Goal: Transaction & Acquisition: Purchase product/service

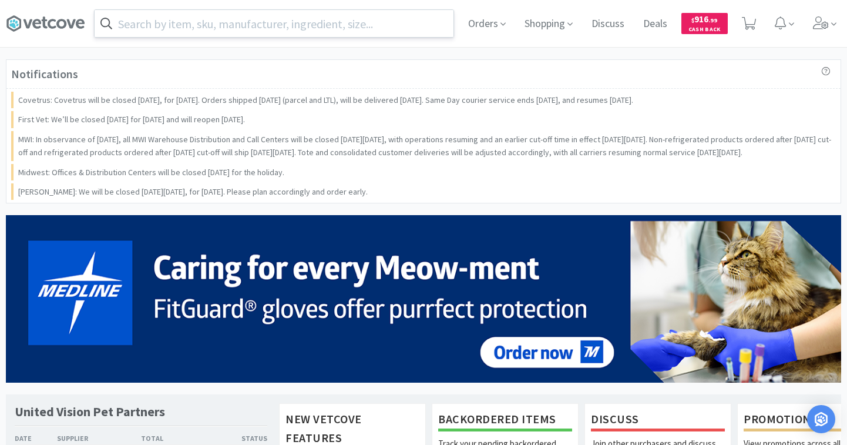
click at [183, 25] on input "text" at bounding box center [274, 23] width 359 height 27
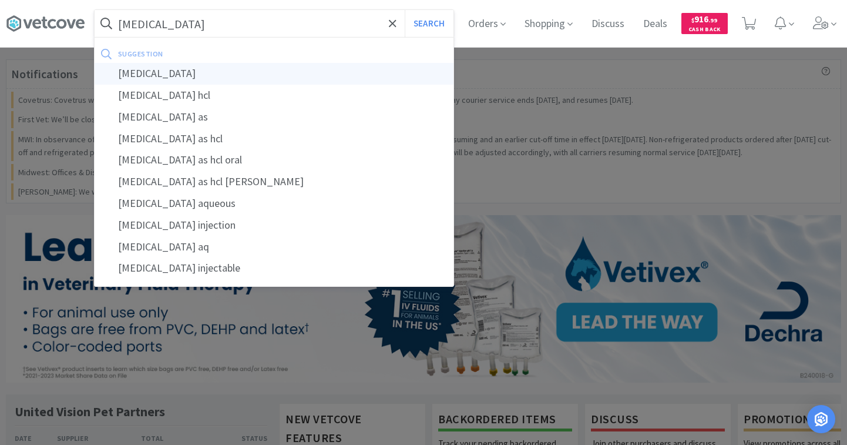
type input "[MEDICAL_DATA]"
click at [161, 76] on div "[MEDICAL_DATA]" at bounding box center [274, 74] width 359 height 22
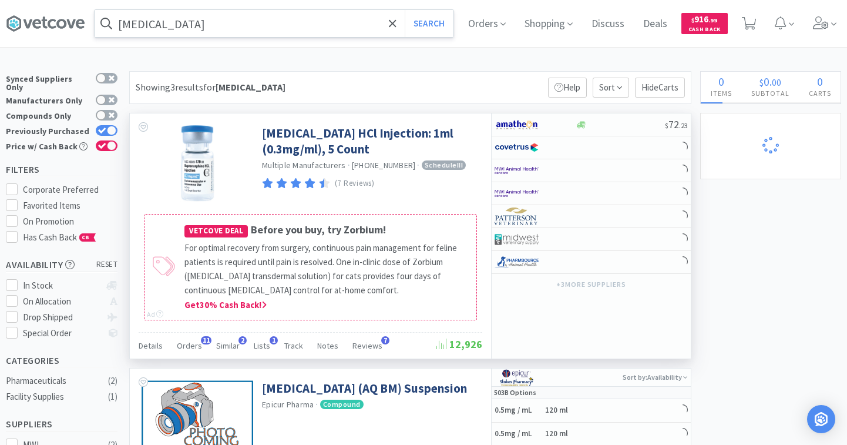
select select "20"
select select "3"
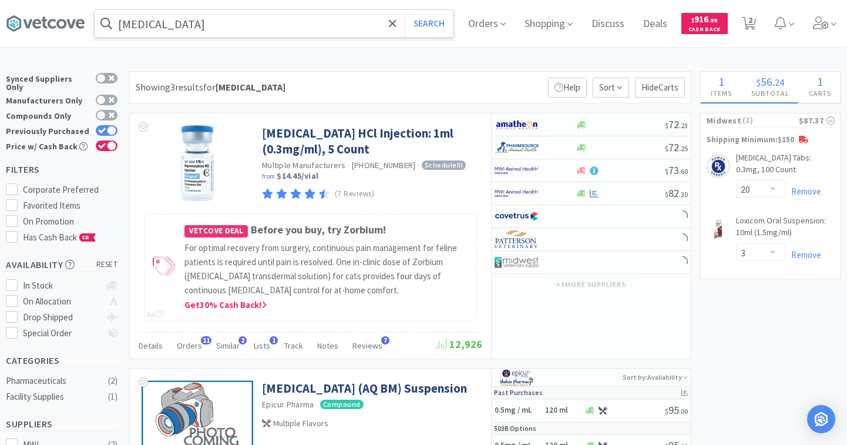
select select "10"
select select "1"
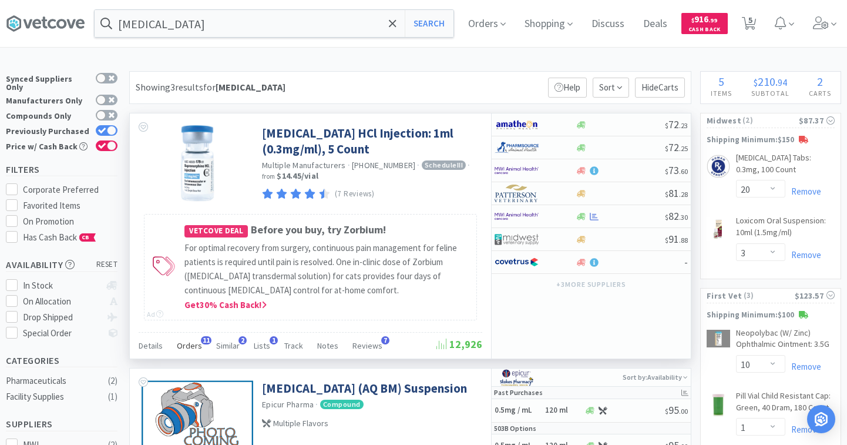
click at [193, 347] on span "Orders" at bounding box center [189, 345] width 25 height 11
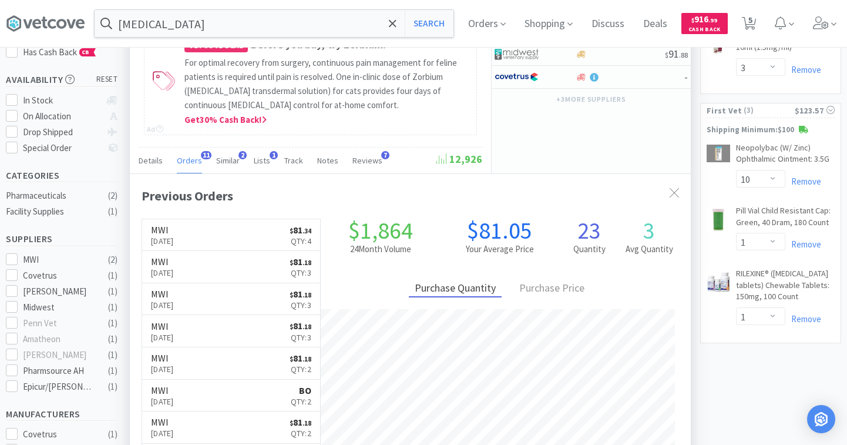
scroll to position [187, 0]
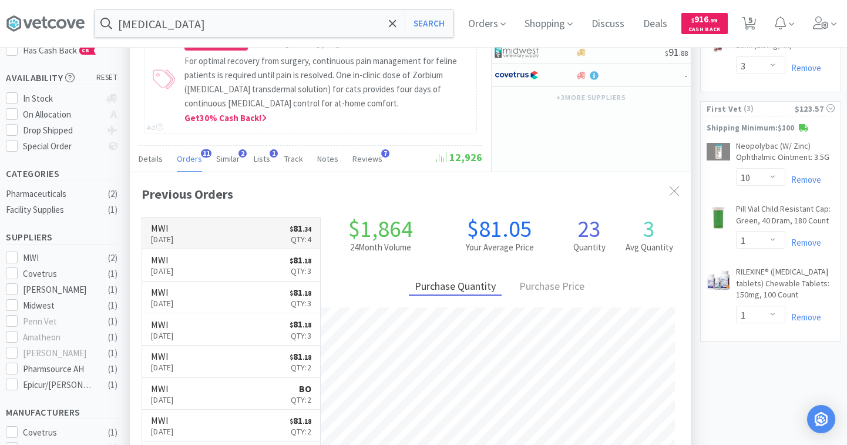
click at [216, 230] on link "MWI Jun 3rd, 2025 $ 81 . 34 Qty: 4" at bounding box center [231, 233] width 178 height 32
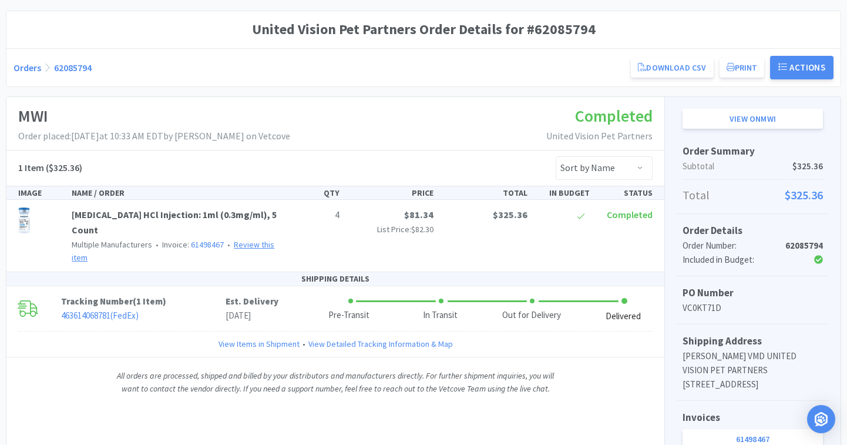
scroll to position [100, 0]
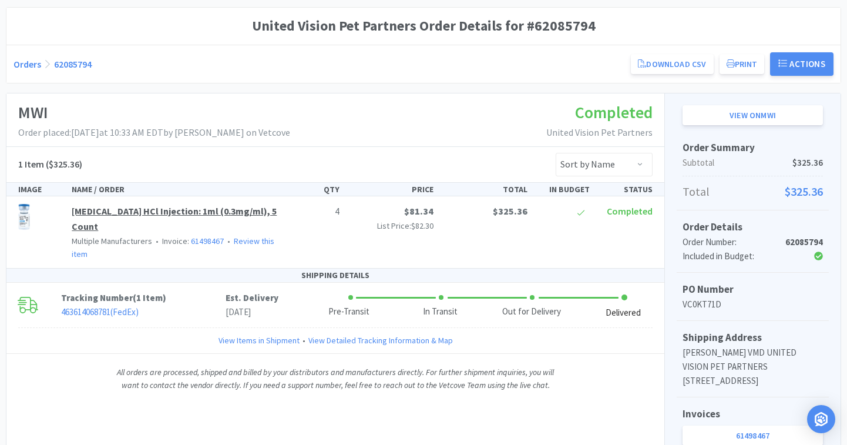
click at [180, 213] on link "[MEDICAL_DATA] HCl Injection: 1ml (0.3mg/ml), 5 Count" at bounding box center [174, 218] width 205 height 27
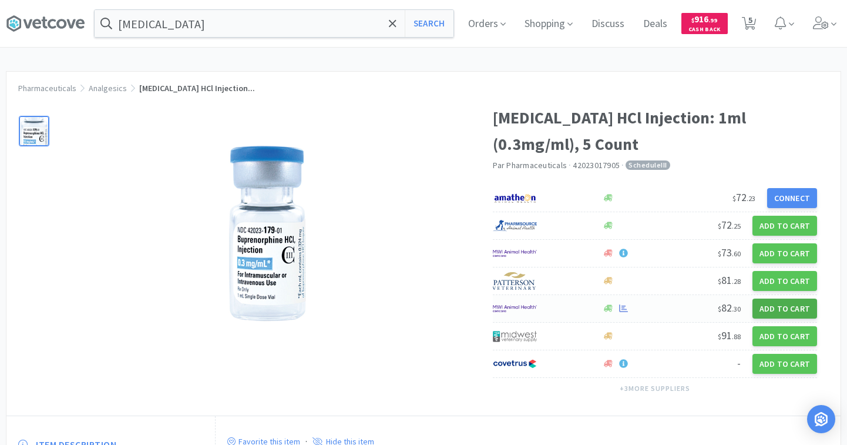
click at [745, 310] on button "Add to Cart" at bounding box center [784, 308] width 65 height 20
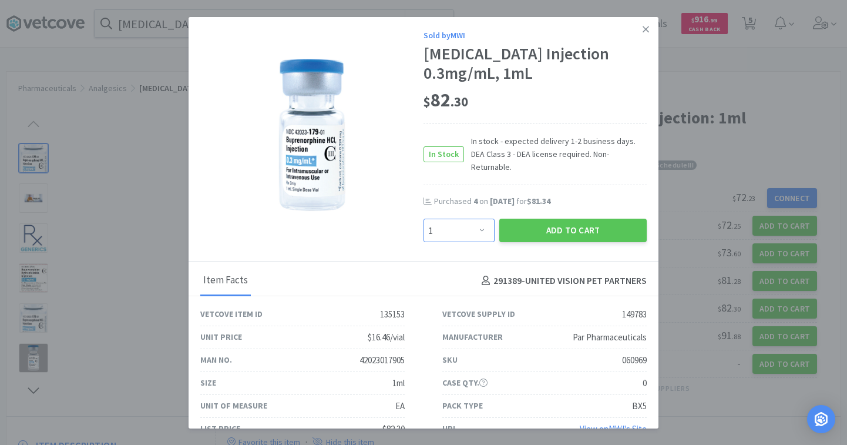
click at [460, 218] on select "Enter Quantity 1 2 3 4 5 6 7 8 9 10 11 12 13 14 15 16 17 18 19 20 Enter Quantity" at bounding box center [458, 229] width 71 height 23
select select "4"
click at [556, 218] on button "Add to Cart" at bounding box center [572, 229] width 147 height 23
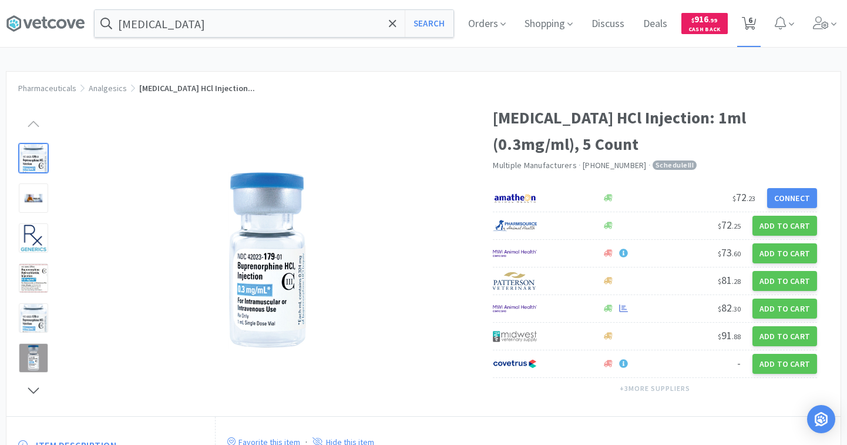
click at [745, 23] on icon at bounding box center [749, 23] width 15 height 13
select select "4"
select select "20"
select select "3"
select select "10"
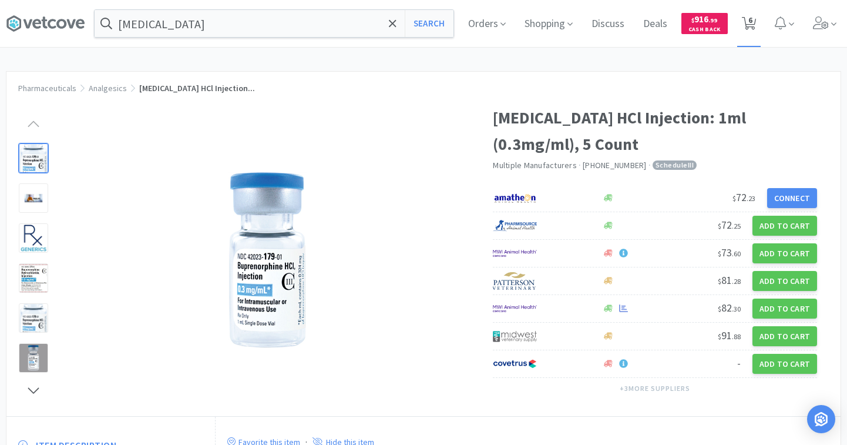
select select "1"
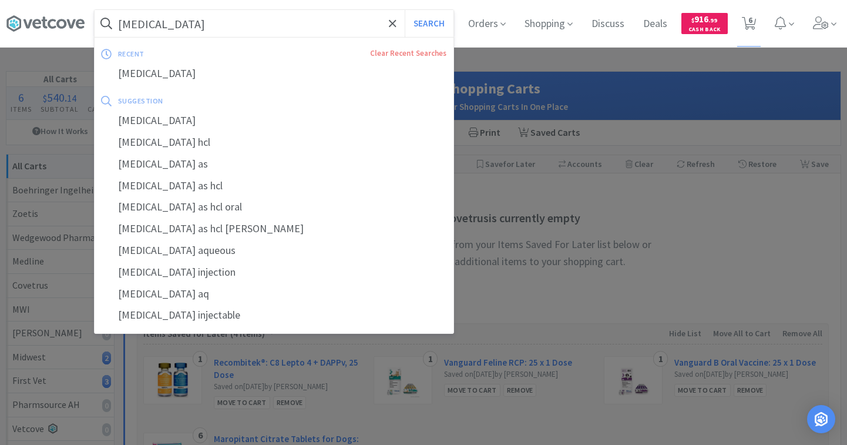
click at [226, 31] on input "buprenorphine" at bounding box center [274, 23] width 359 height 27
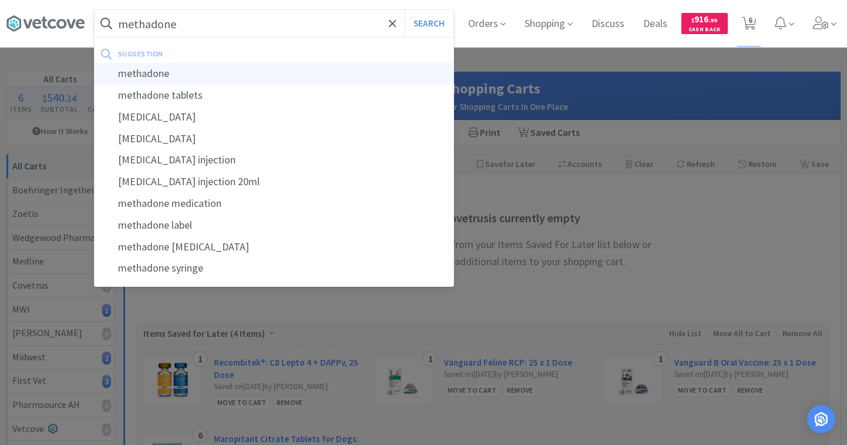
type input "methadone"
click at [132, 78] on div "methadone" at bounding box center [274, 74] width 359 height 22
select select "4"
select select "20"
select select "3"
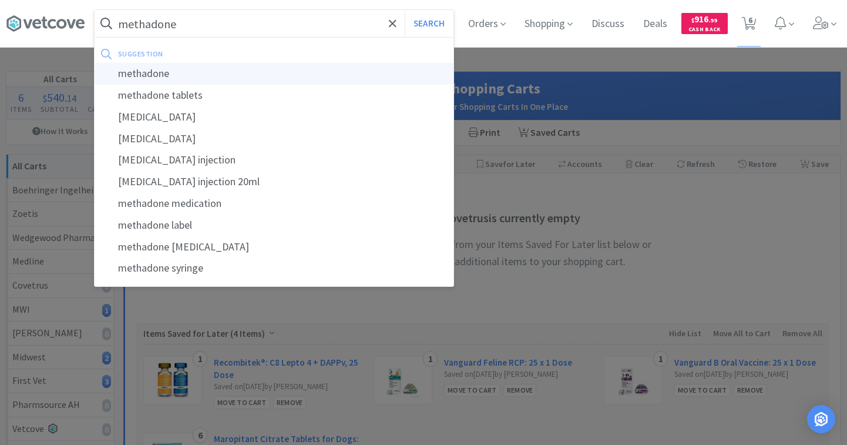
select select "10"
select select "1"
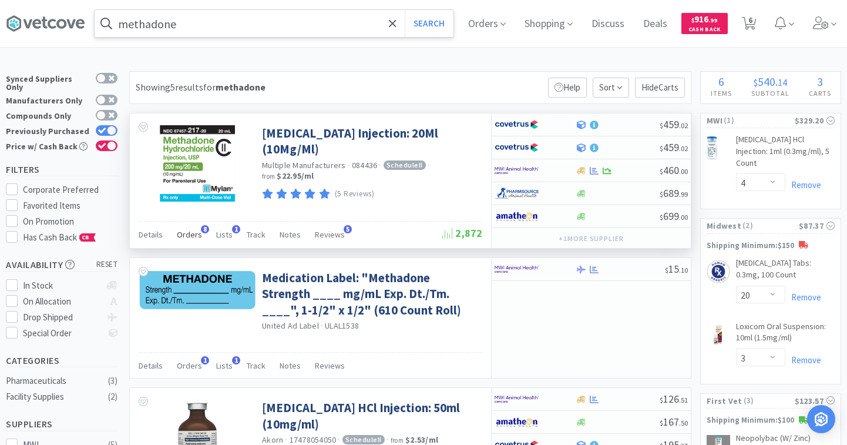
click at [197, 234] on span "Orders" at bounding box center [189, 234] width 25 height 11
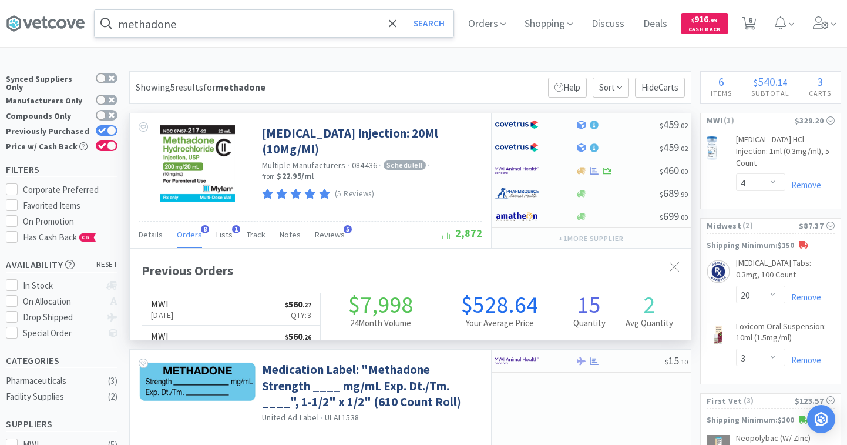
scroll to position [313, 561]
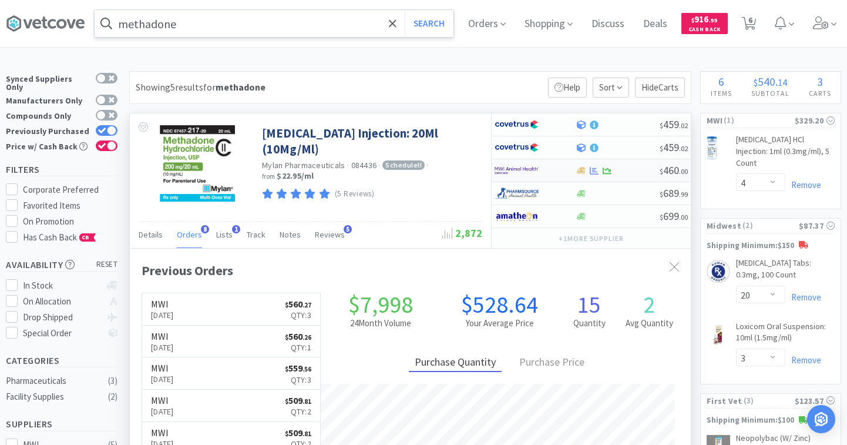
click at [550, 165] on div at bounding box center [527, 170] width 65 height 20
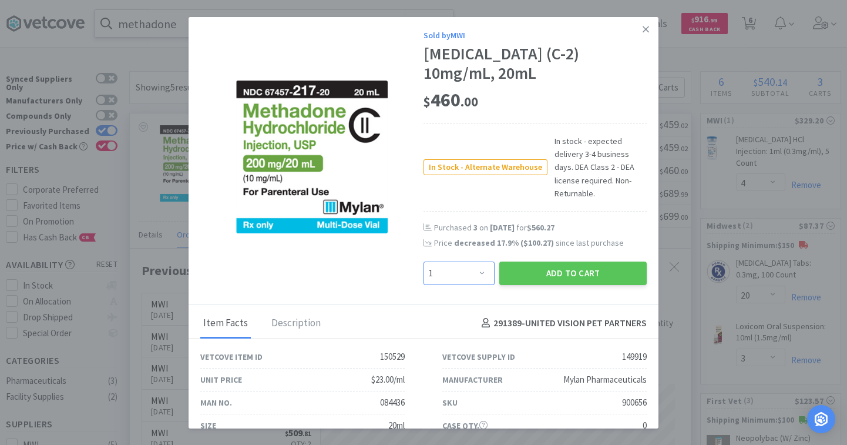
click at [486, 261] on select "Enter Quantity 1 2 3 4 5 6 7 8 9 10 11 12 13 14 15 16 17 18 19 20 Enter Quantity" at bounding box center [458, 272] width 71 height 23
select select "3"
click at [548, 261] on button "Add to Cart" at bounding box center [572, 272] width 147 height 23
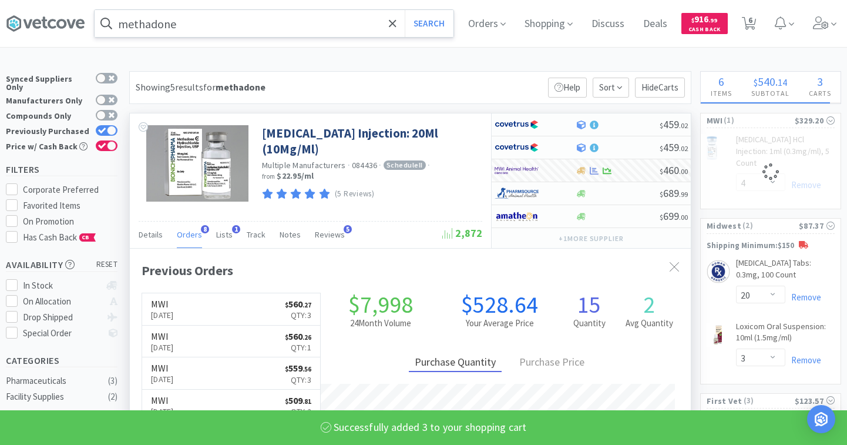
select select "3"
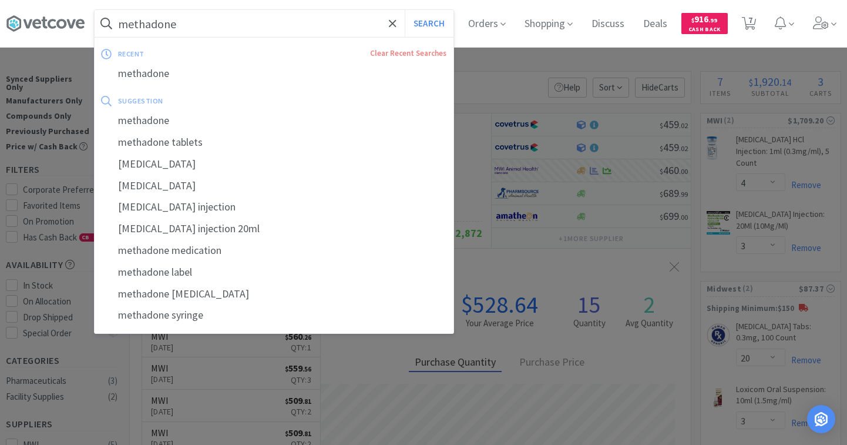
click at [257, 23] on input "methadone" at bounding box center [274, 23] width 359 height 27
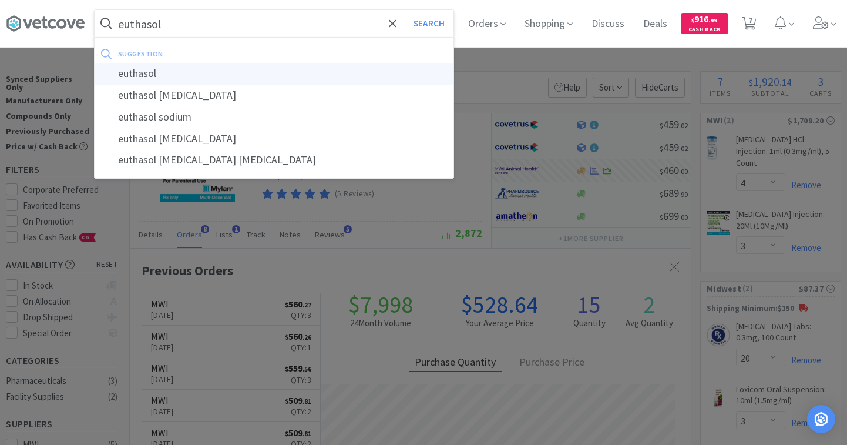
type input "euthasol"
click at [225, 70] on div "euthasol" at bounding box center [274, 74] width 359 height 22
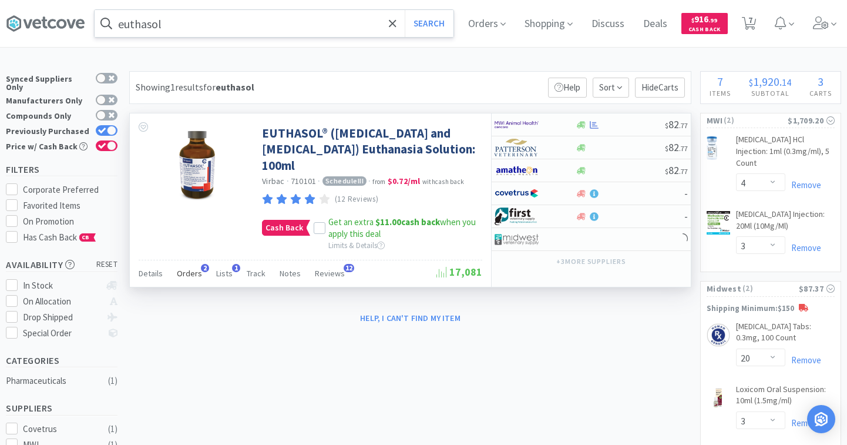
click at [190, 277] on span "Orders" at bounding box center [189, 273] width 25 height 11
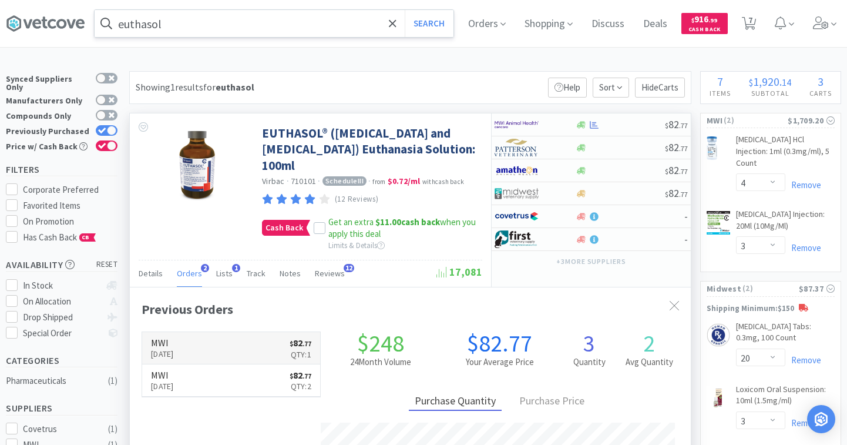
scroll to position [289, 561]
click at [615, 131] on div "$ 82 . 77" at bounding box center [591, 124] width 199 height 23
select select "1"
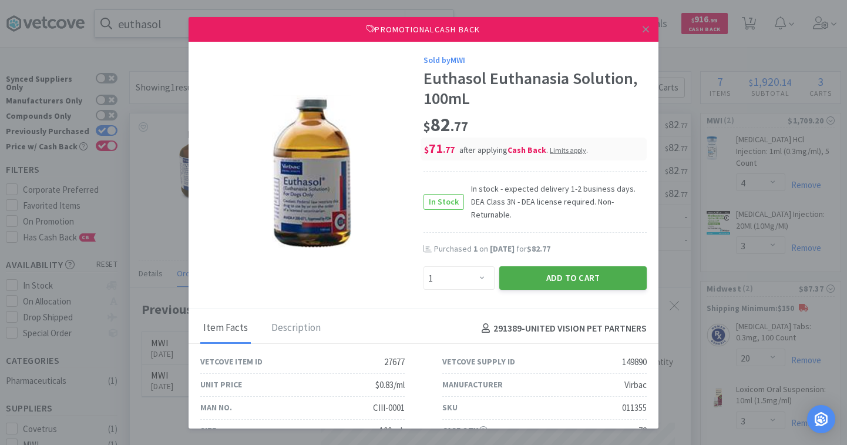
click at [544, 267] on button "Add to Cart" at bounding box center [572, 277] width 147 height 23
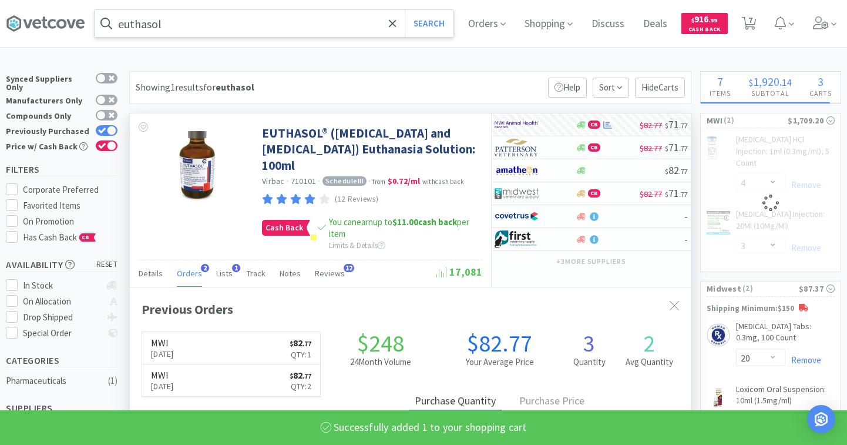
select select "1"
select select "3"
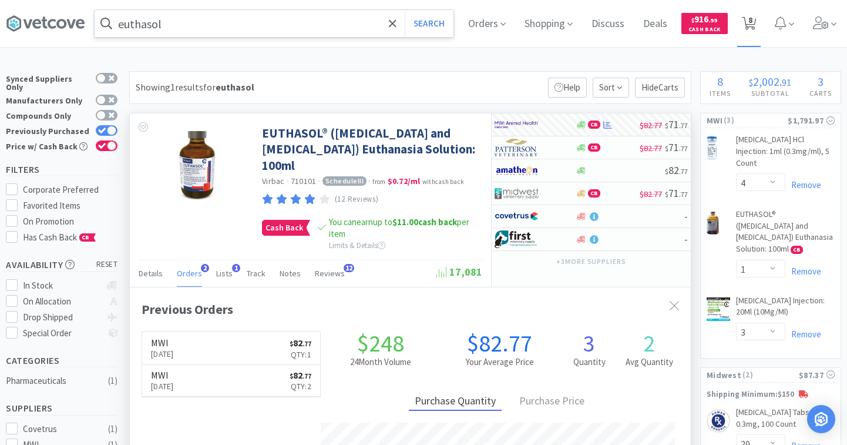
click at [745, 22] on icon at bounding box center [749, 23] width 15 height 13
select select "4"
select select "1"
select select "3"
select select "20"
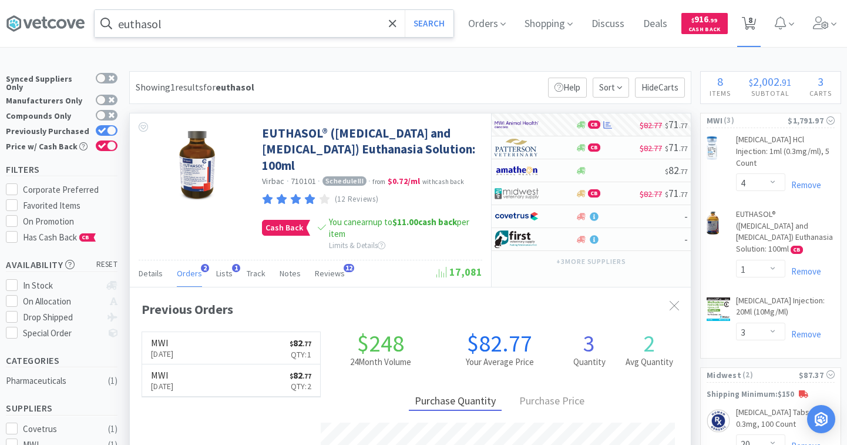
select select "3"
select select "10"
select select "1"
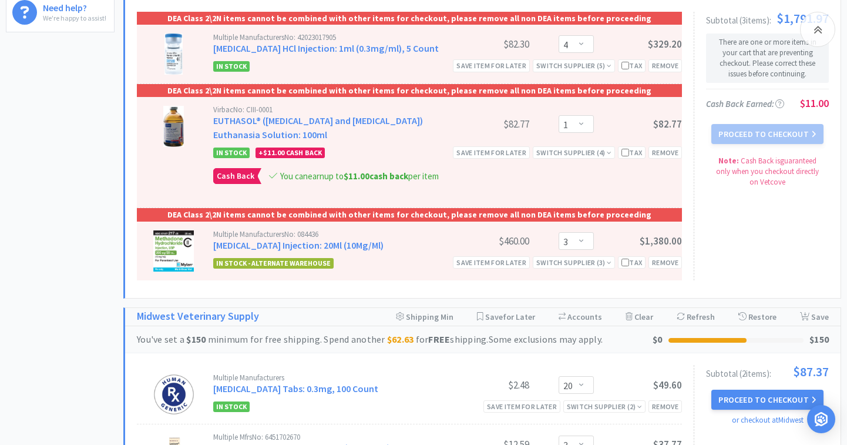
scroll to position [547, 0]
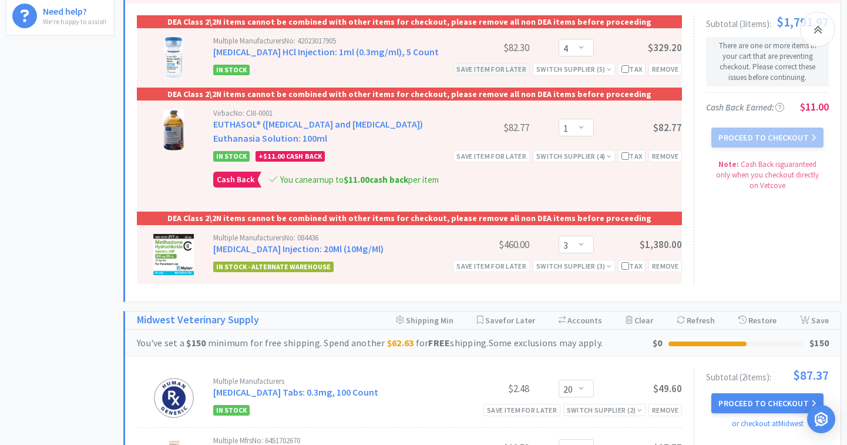
click at [499, 75] on div "Save item for later" at bounding box center [491, 69] width 77 height 12
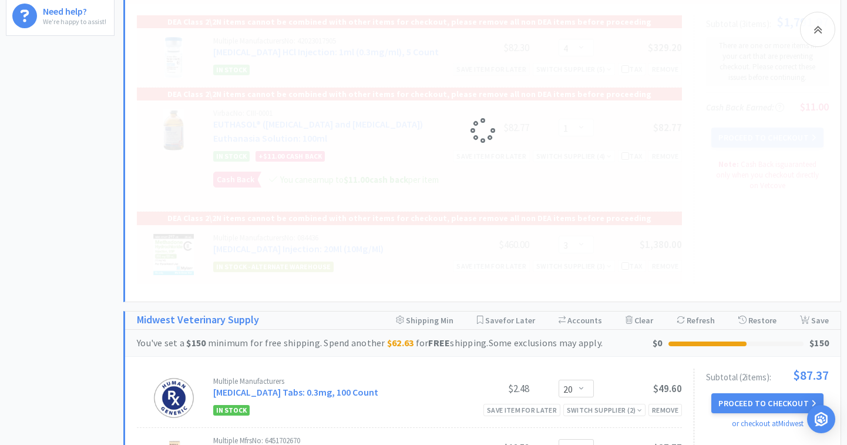
select select "1"
select select "3"
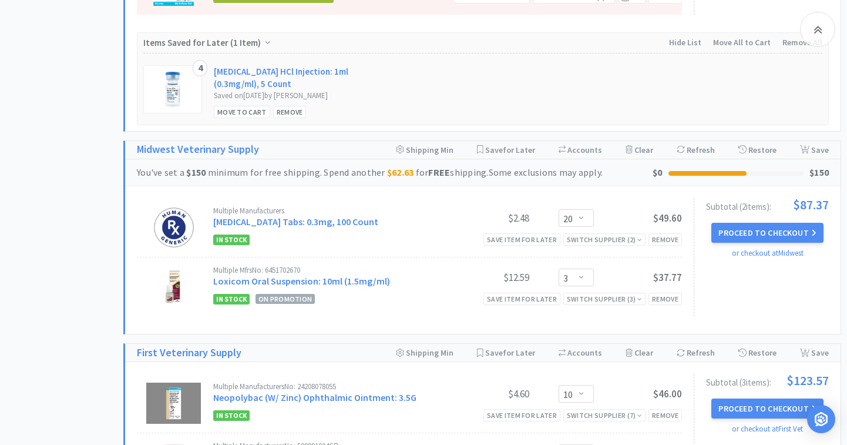
scroll to position [766, 0]
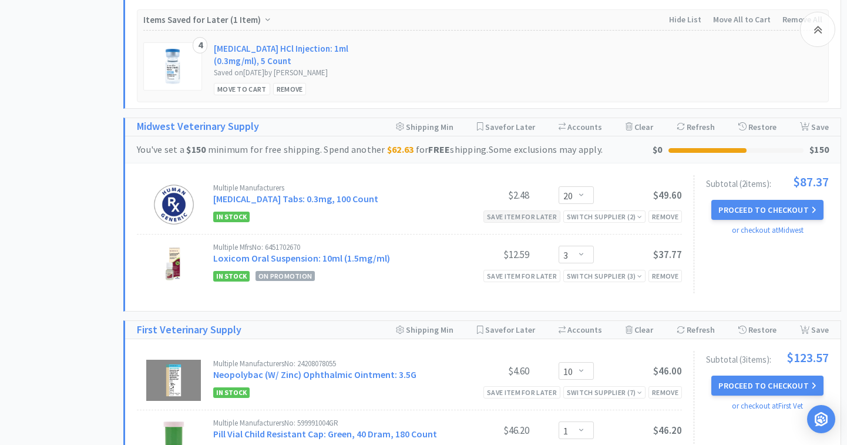
click at [520, 223] on div "Save item for later" at bounding box center [521, 216] width 77 height 12
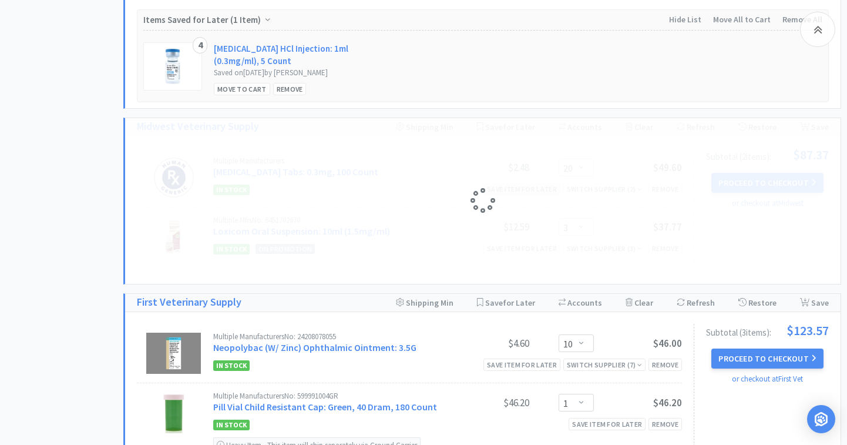
select select "3"
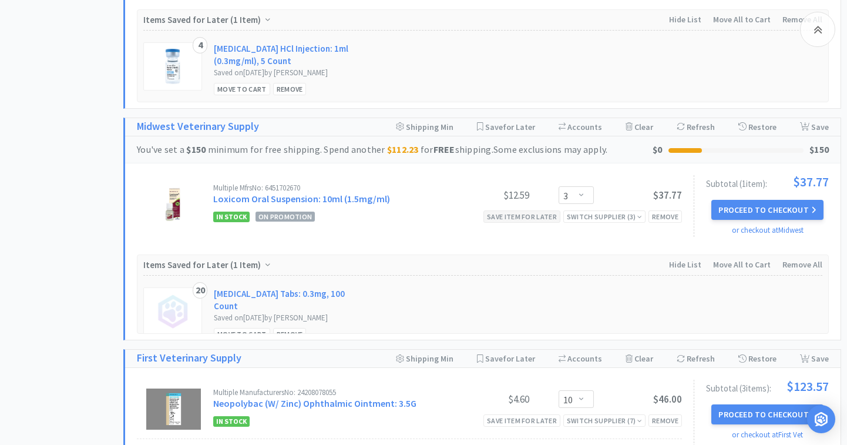
click at [520, 223] on div "Save item for later" at bounding box center [521, 216] width 77 height 12
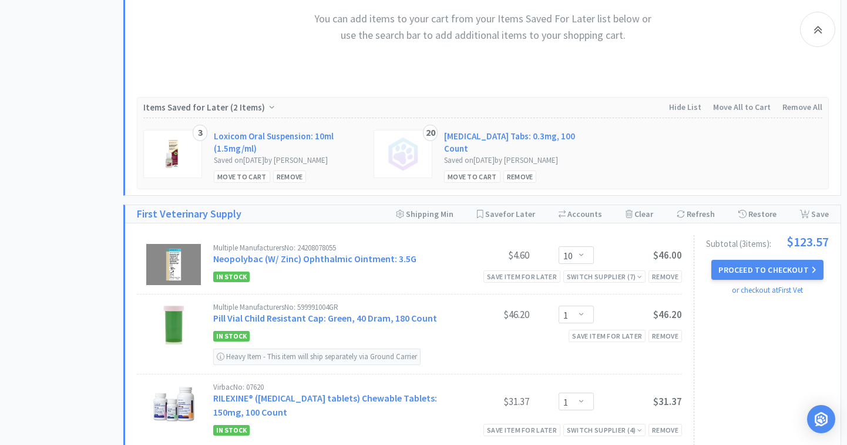
scroll to position [961, 0]
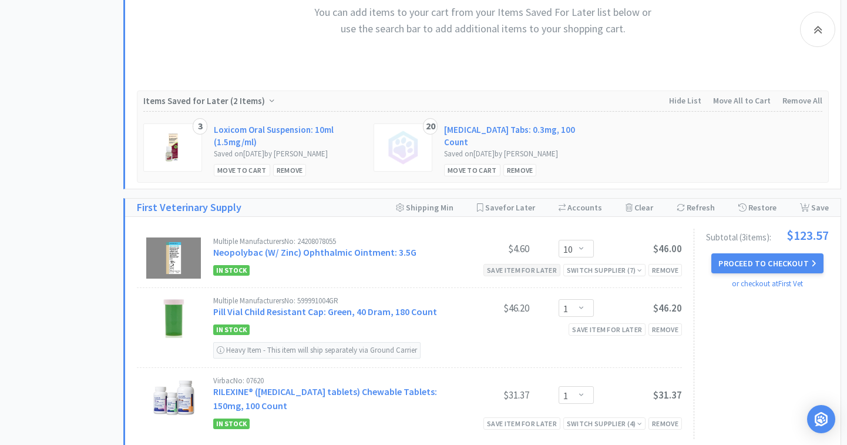
click at [516, 276] on div "Save item for later" at bounding box center [521, 270] width 77 height 12
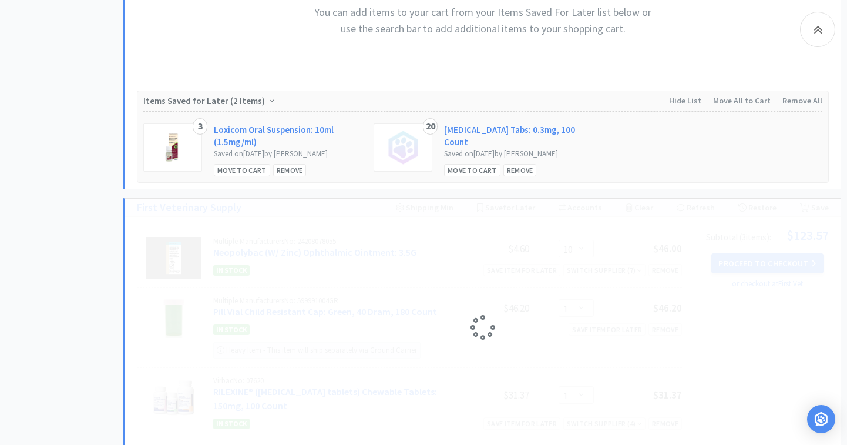
select select "1"
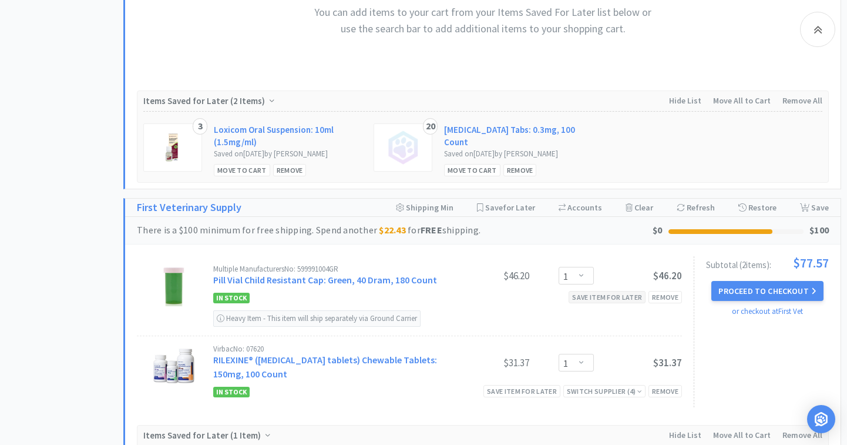
click at [575, 303] on div "Save item for later" at bounding box center [607, 297] width 77 height 12
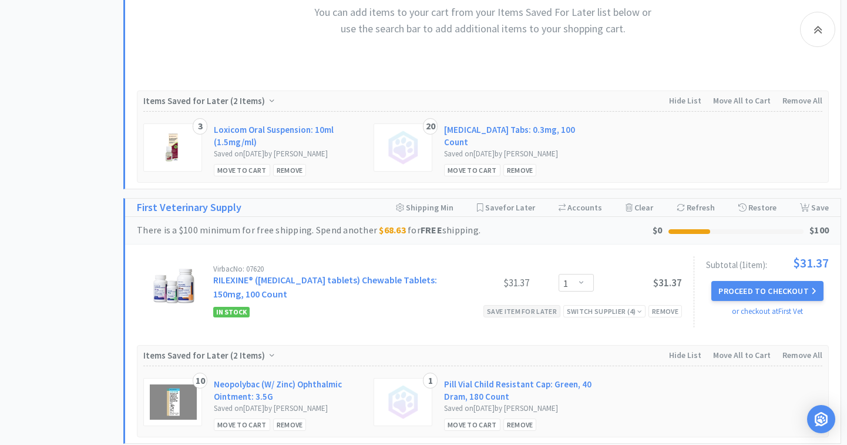
click at [542, 317] on div "Save item for later" at bounding box center [521, 311] width 77 height 12
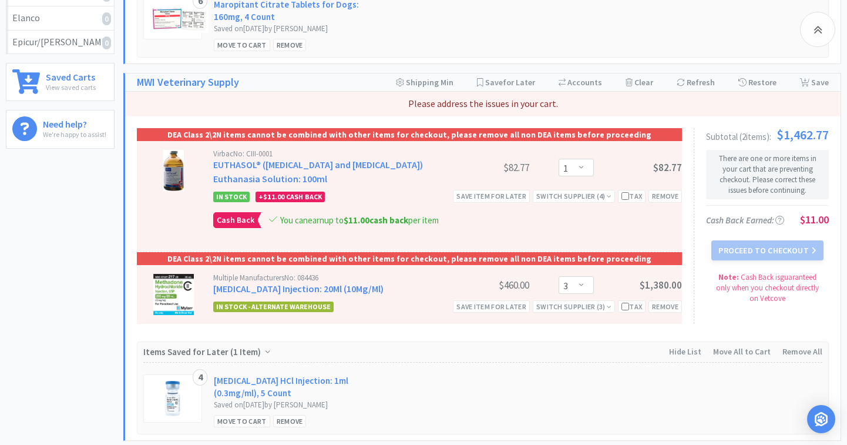
scroll to position [338, 0]
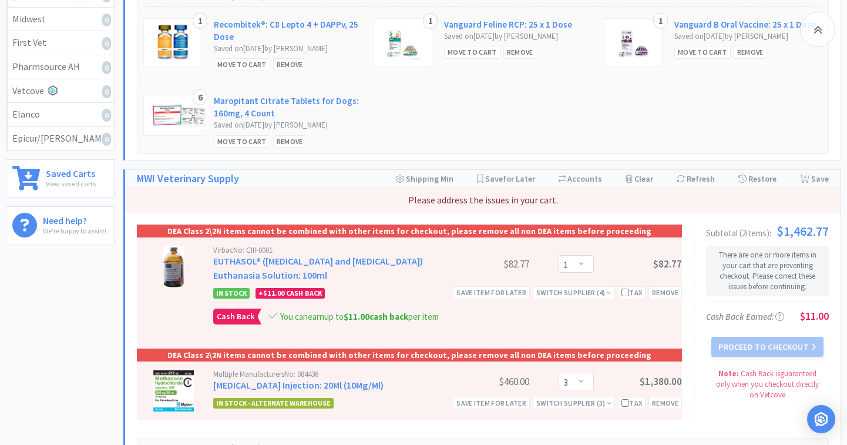
click at [463, 316] on div "Virbac No: CIII-0001 EUTHASOL® (pentobarbital sodium and phenytoin sodium) Euth…" at bounding box center [447, 292] width 469 height 93
click at [395, 297] on div "Virbac No: CIII-0001 EUTHASOL® (pentobarbital sodium and phenytoin sodium) Euth…" at bounding box center [447, 292] width 469 height 93
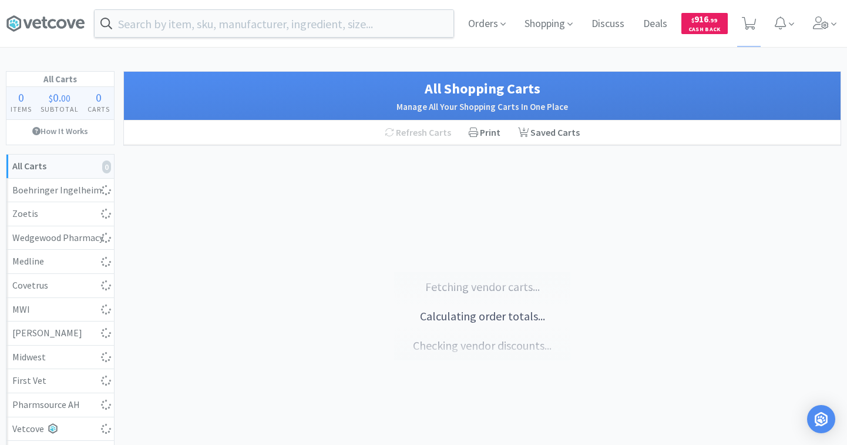
select select "1"
select select "3"
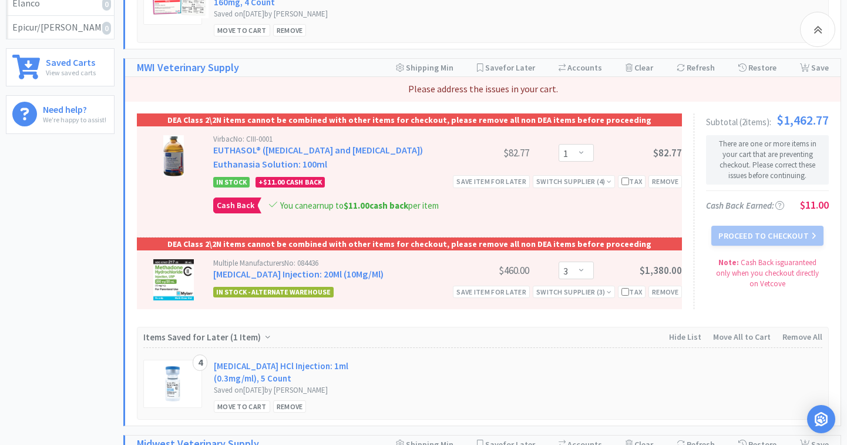
scroll to position [450, 0]
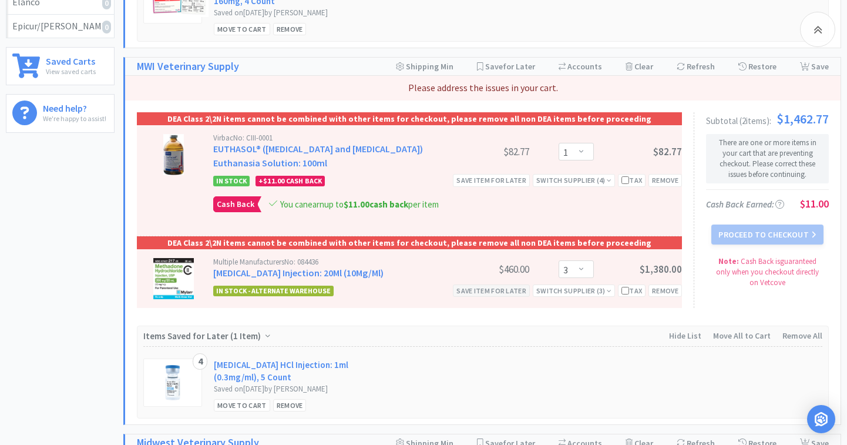
click at [519, 297] on div "Save item for later" at bounding box center [491, 290] width 77 height 12
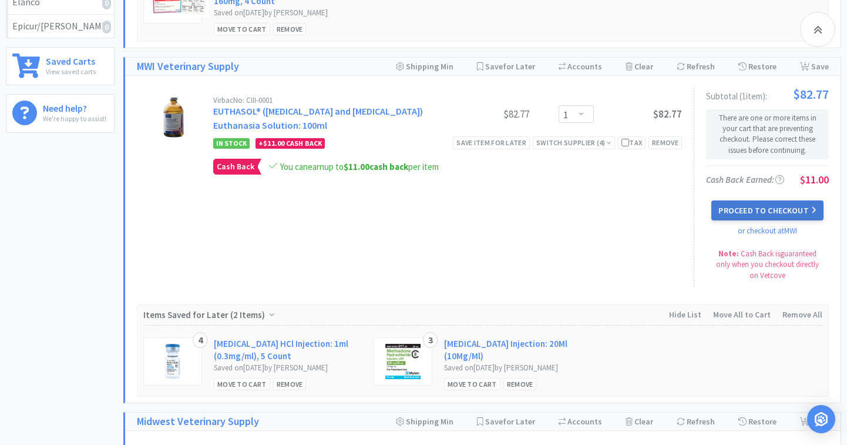
click at [733, 220] on button "Proceed to Checkout" at bounding box center [767, 210] width 112 height 20
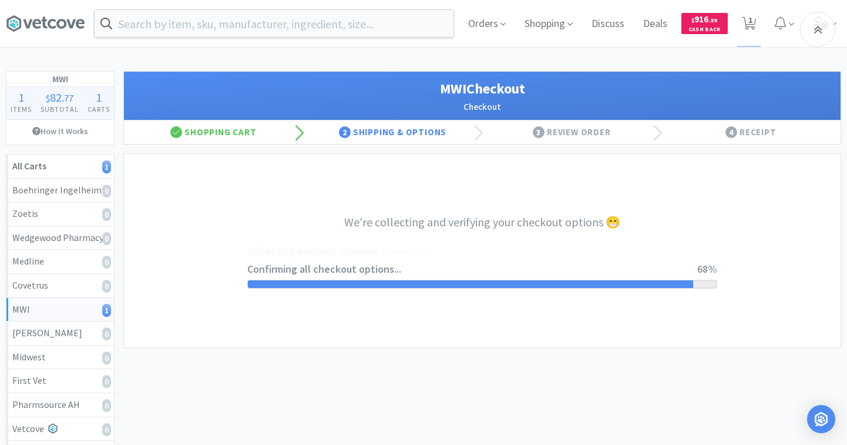
select select "STD_"
select select "FX9"
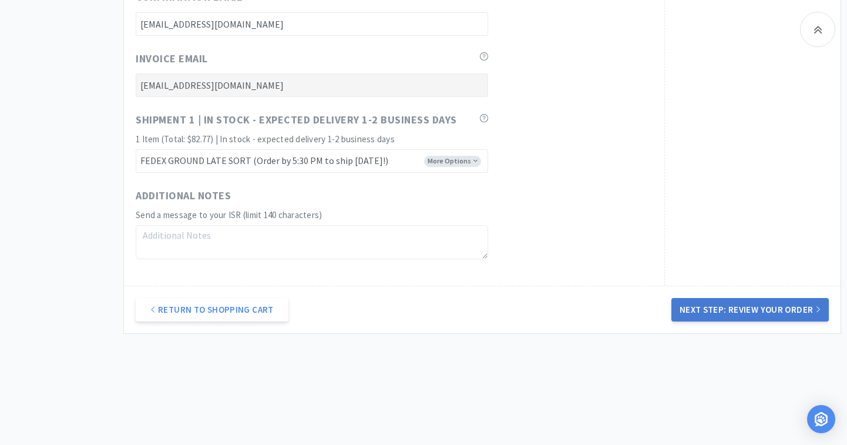
click at [693, 312] on button "Next Step: Review Your Order" at bounding box center [749, 309] width 157 height 23
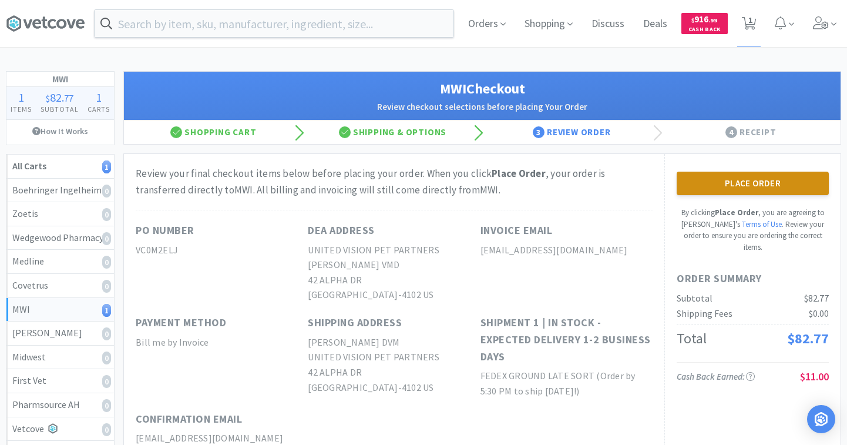
click at [710, 184] on button "Place Order" at bounding box center [753, 183] width 152 height 23
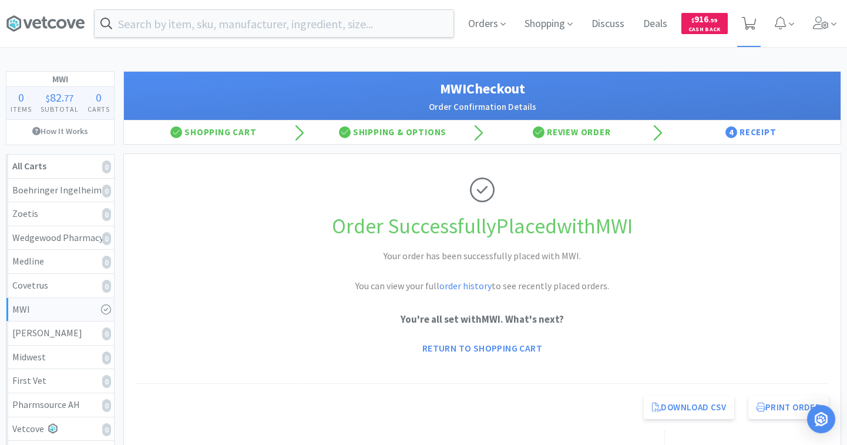
click at [745, 36] on span at bounding box center [749, 23] width 24 height 47
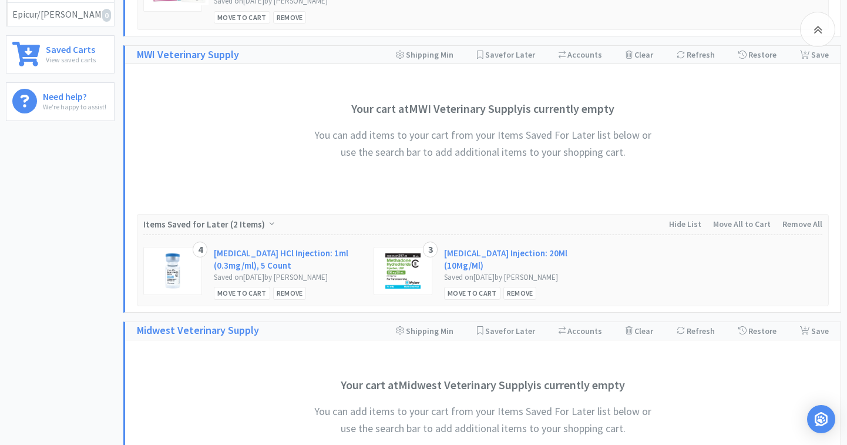
scroll to position [481, 0]
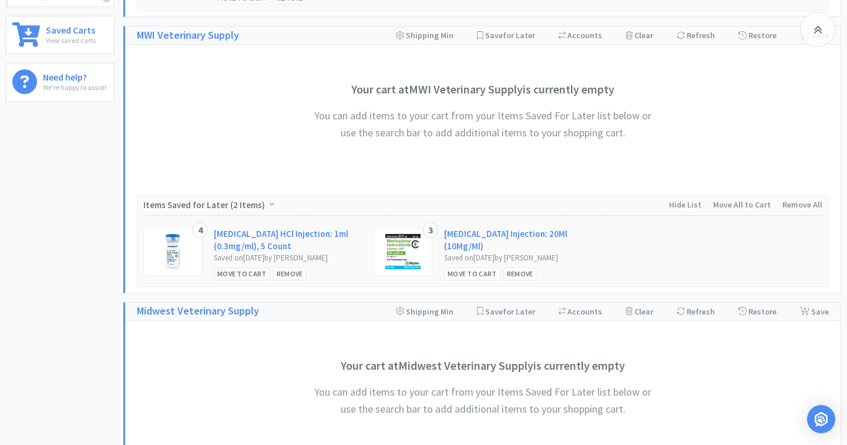
click at [260, 280] on div "Move to Cart" at bounding box center [242, 273] width 56 height 12
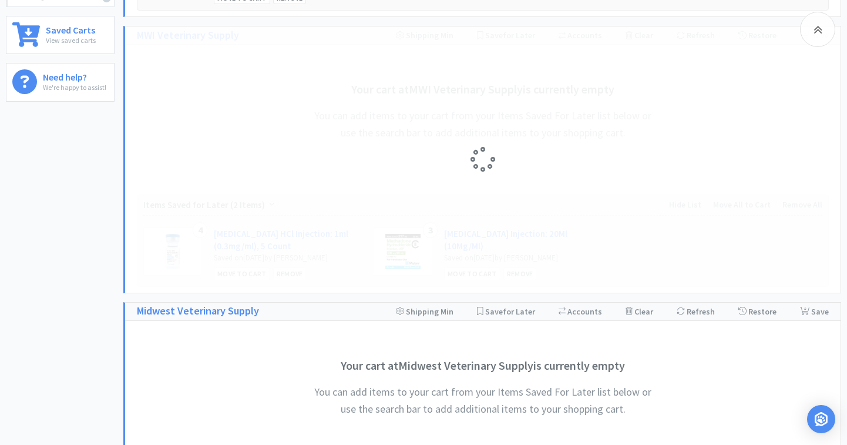
select select "4"
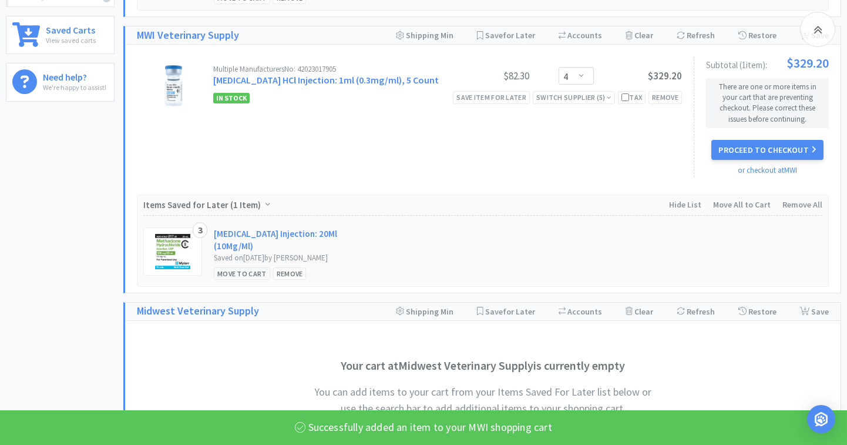
click at [244, 280] on div "Move to Cart" at bounding box center [242, 273] width 56 height 12
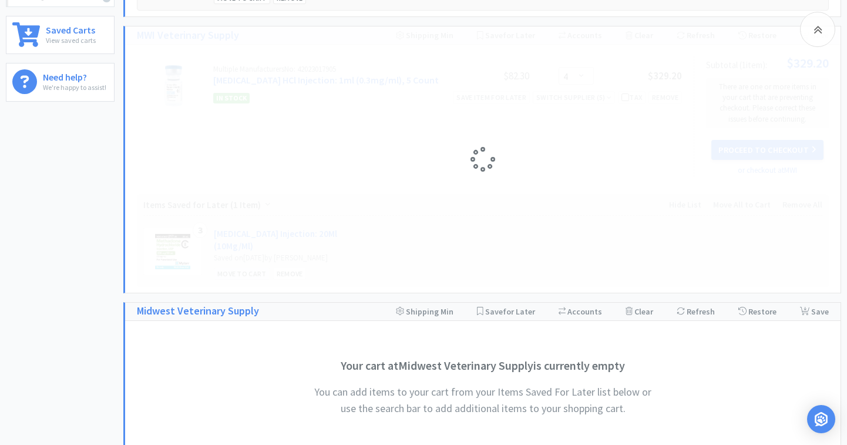
select select "3"
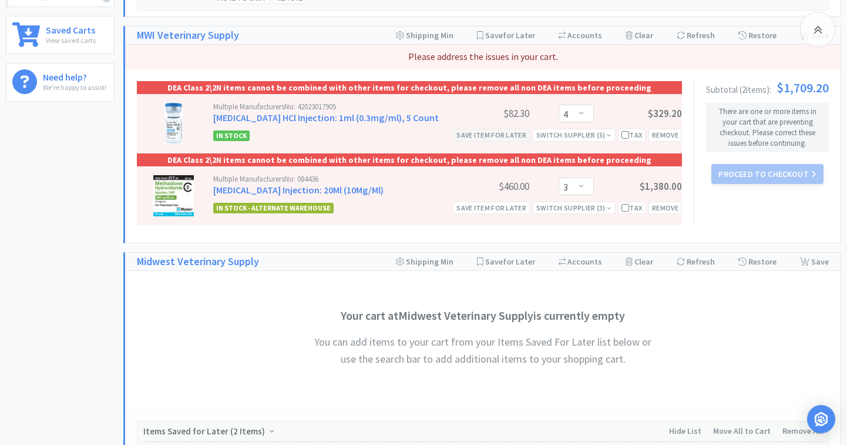
click at [508, 141] on div "Save item for later" at bounding box center [491, 135] width 77 height 12
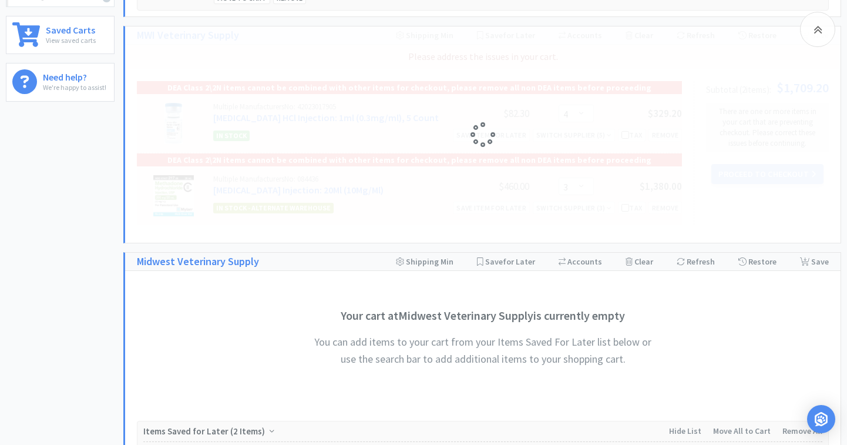
select select "3"
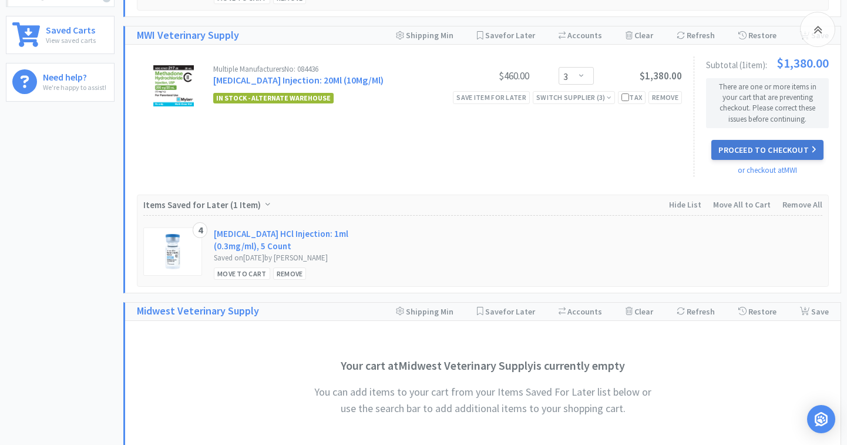
click at [723, 160] on button "Proceed to Checkout" at bounding box center [767, 150] width 112 height 20
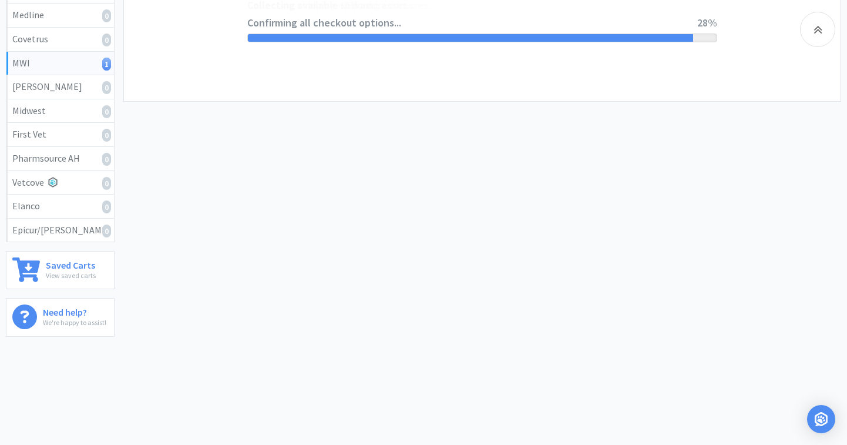
select select "STD_"
select select "RPS"
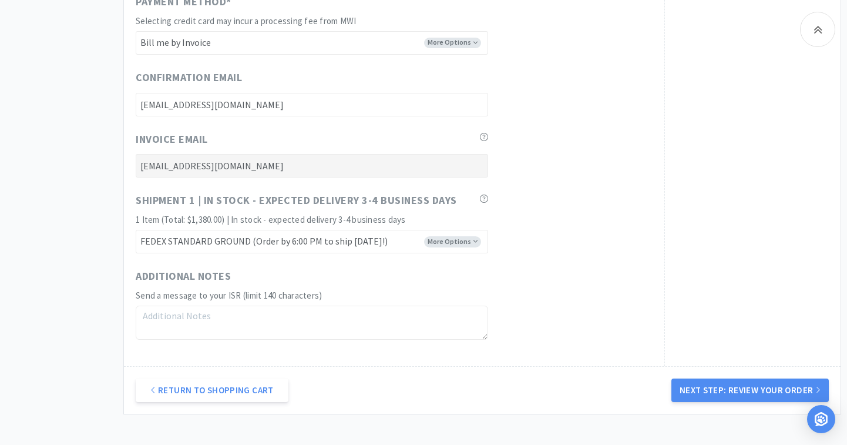
scroll to position [843, 0]
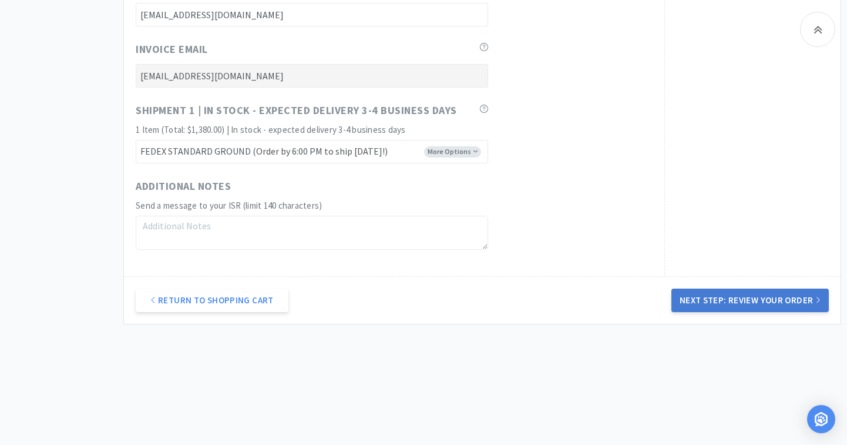
click at [688, 303] on button "Next Step: Review Your Order" at bounding box center [749, 299] width 157 height 23
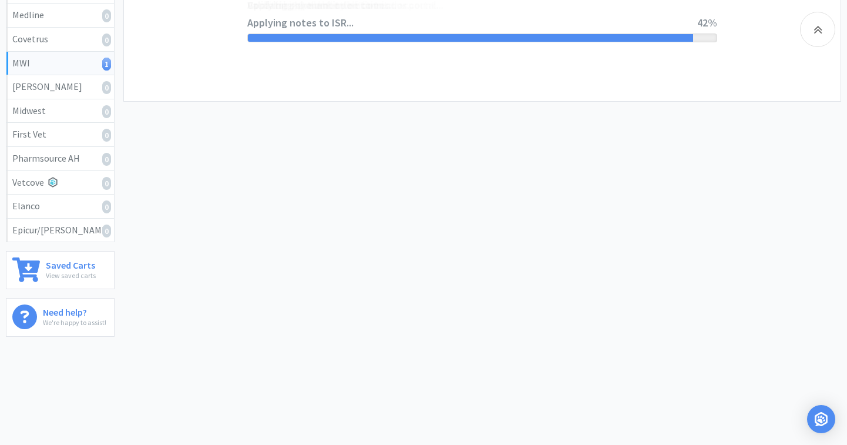
scroll to position [0, 0]
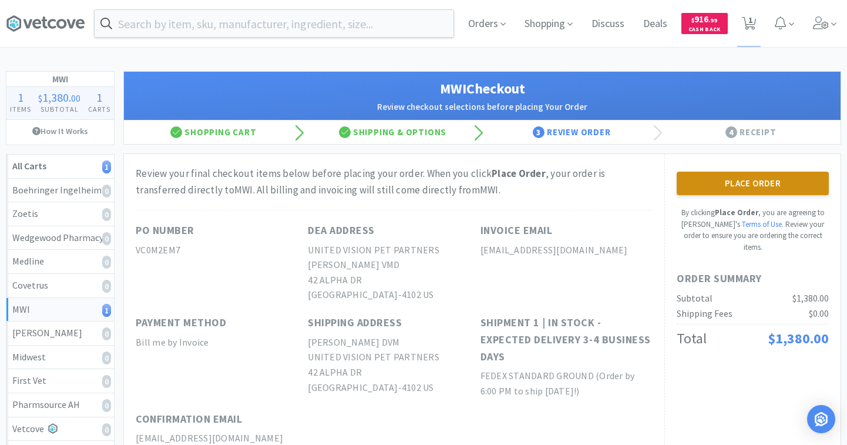
click at [736, 184] on button "Place Order" at bounding box center [753, 183] width 152 height 23
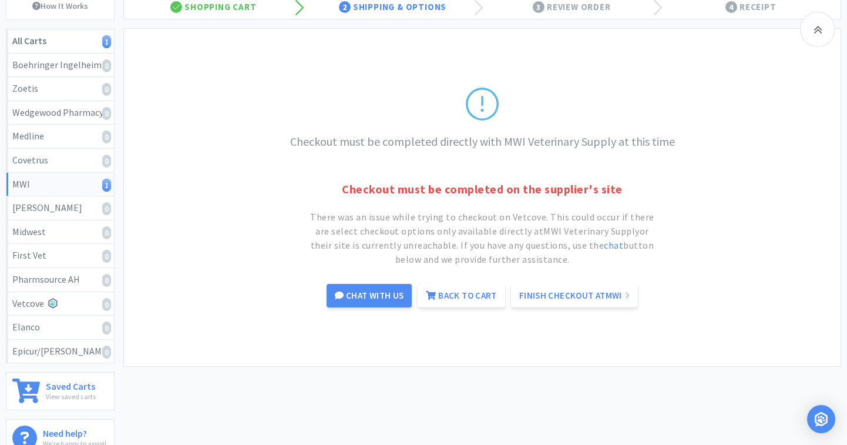
scroll to position [127, 0]
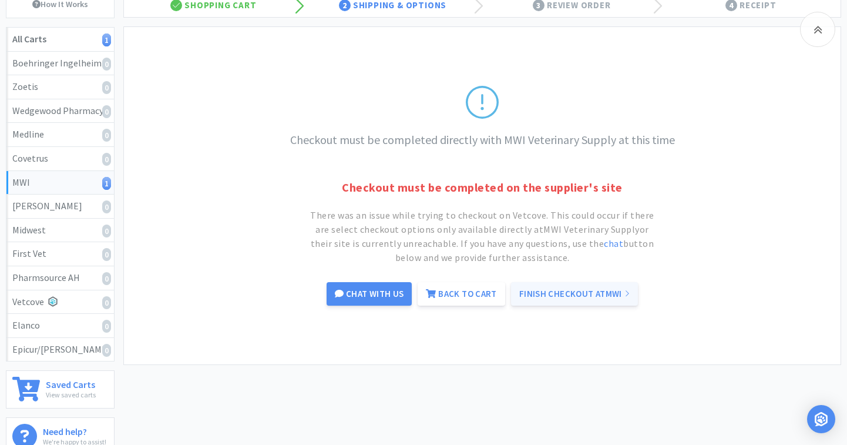
click at [530, 295] on link "Finish Checkout at MWI" at bounding box center [574, 293] width 127 height 23
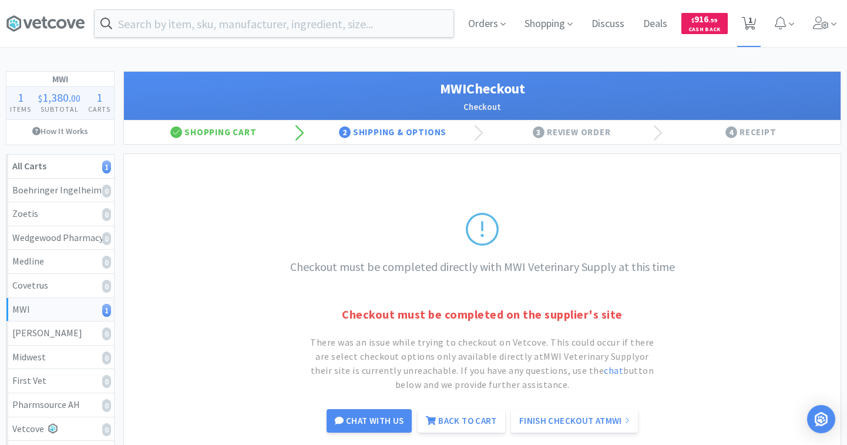
click at [749, 28] on span "1" at bounding box center [750, 19] width 4 height 47
select select "3"
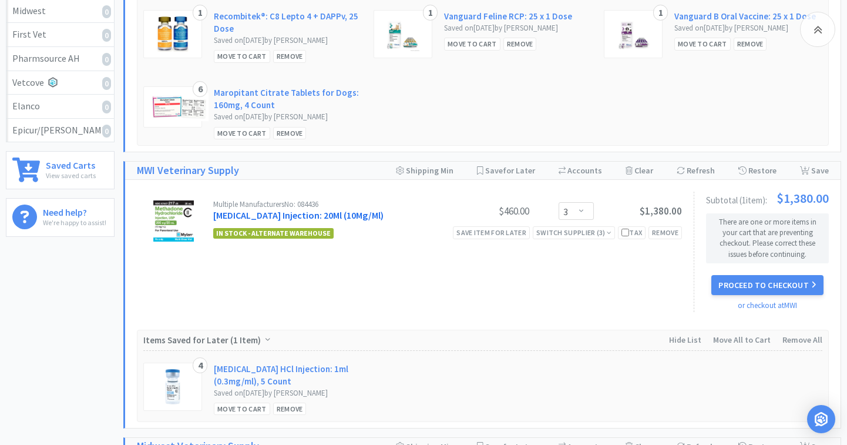
scroll to position [356, 0]
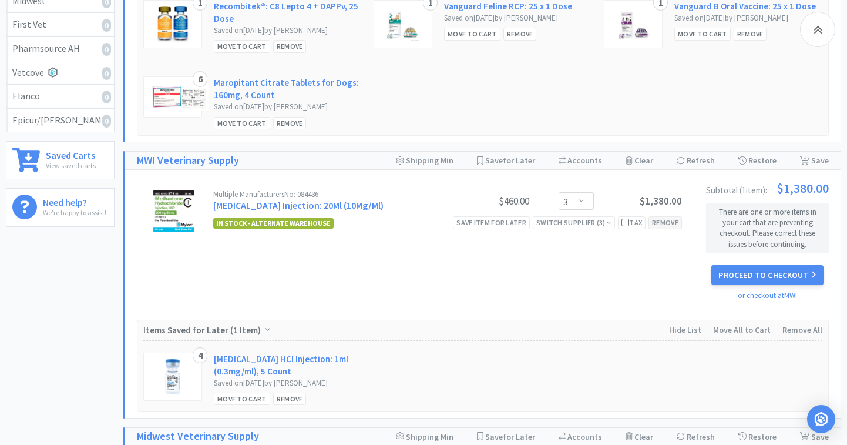
click at [658, 228] on div "Remove" at bounding box center [664, 222] width 33 height 12
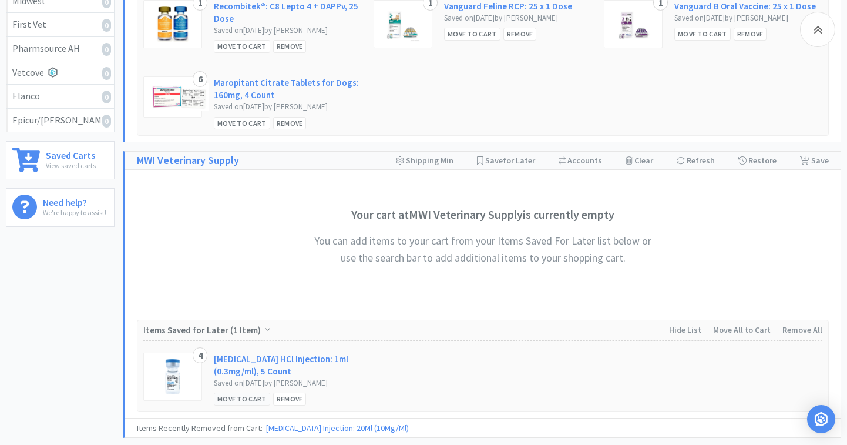
click at [250, 405] on div "Move to Cart" at bounding box center [242, 398] width 56 height 12
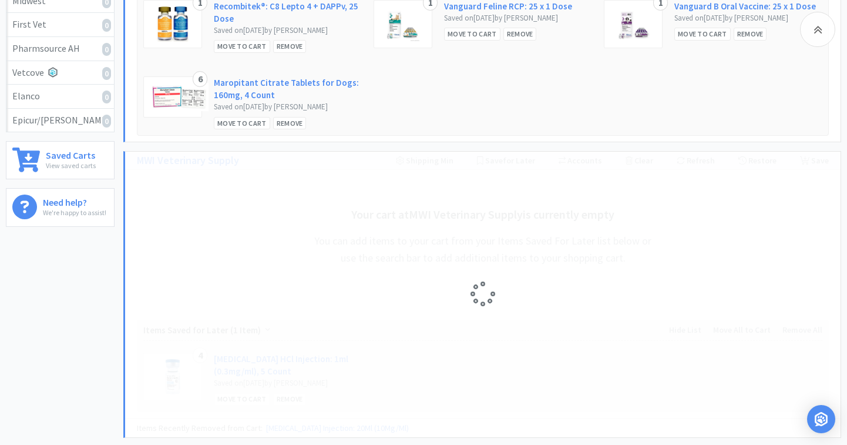
select select "4"
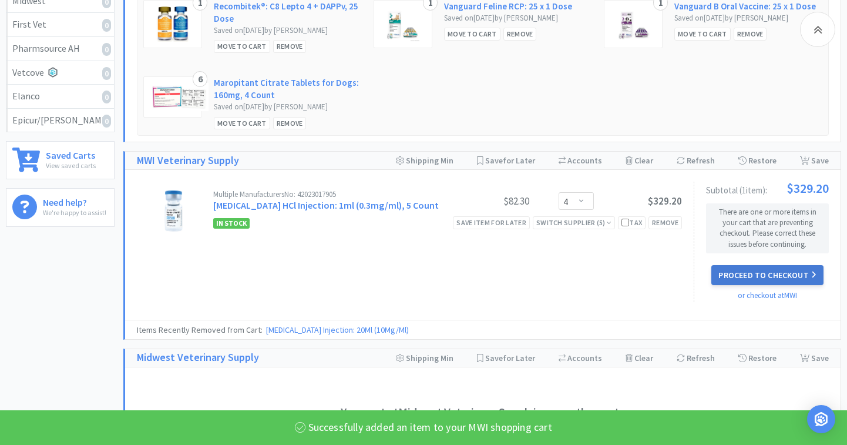
click at [734, 285] on button "Proceed to Checkout" at bounding box center [767, 275] width 112 height 20
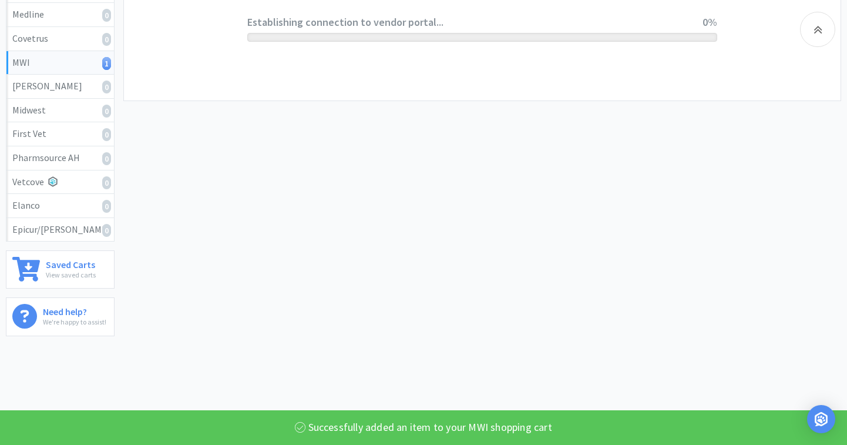
scroll to position [246, 0]
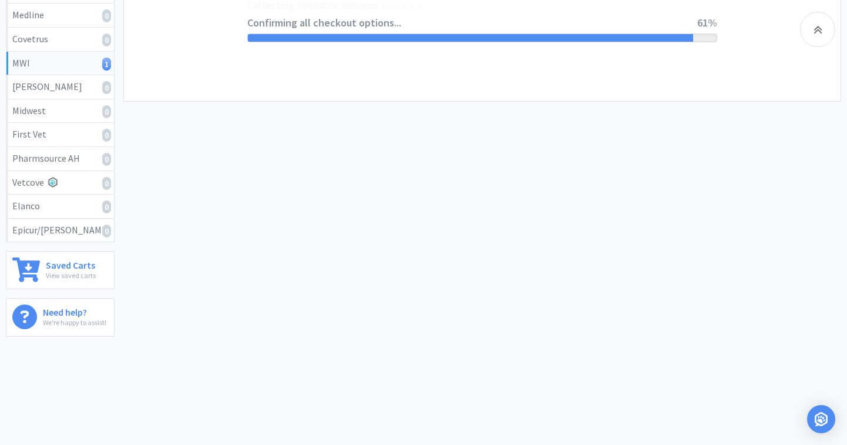
select select "STD_"
select select "FX9"
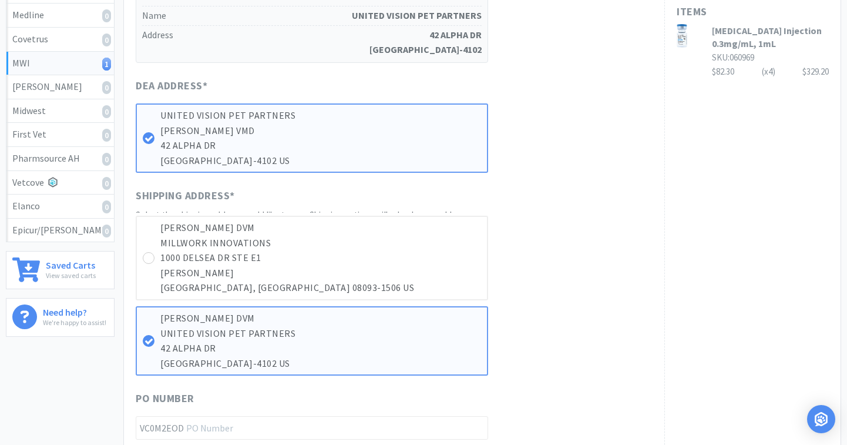
scroll to position [0, 0]
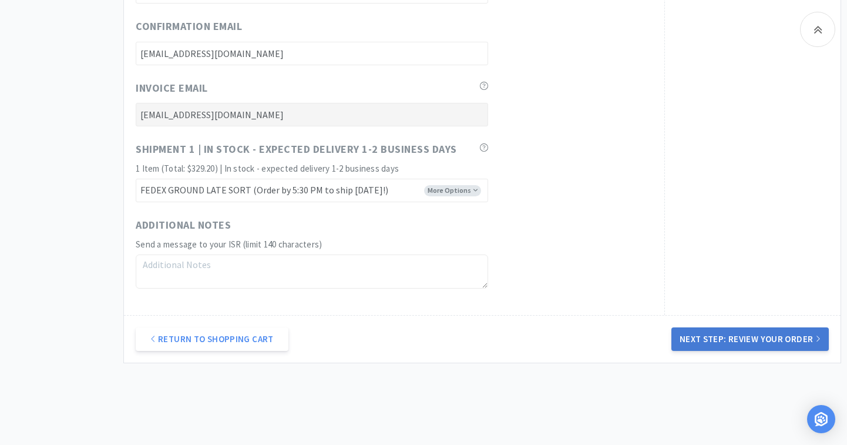
click at [712, 339] on button "Next Step: Review Your Order" at bounding box center [749, 338] width 157 height 23
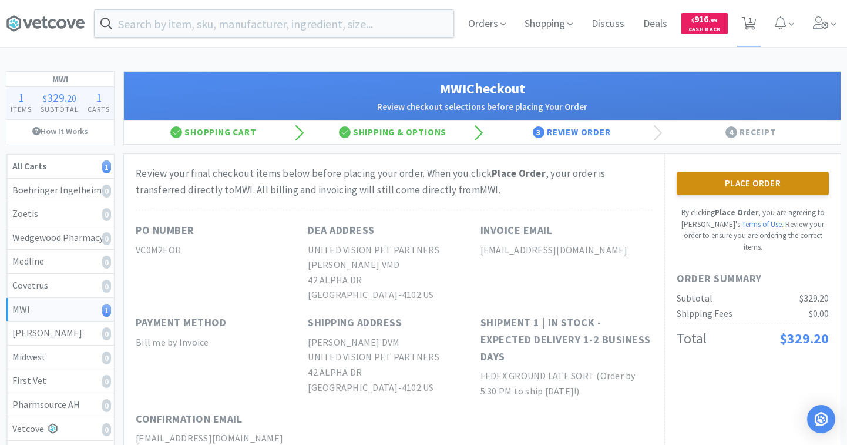
click at [734, 186] on button "Place Order" at bounding box center [753, 183] width 152 height 23
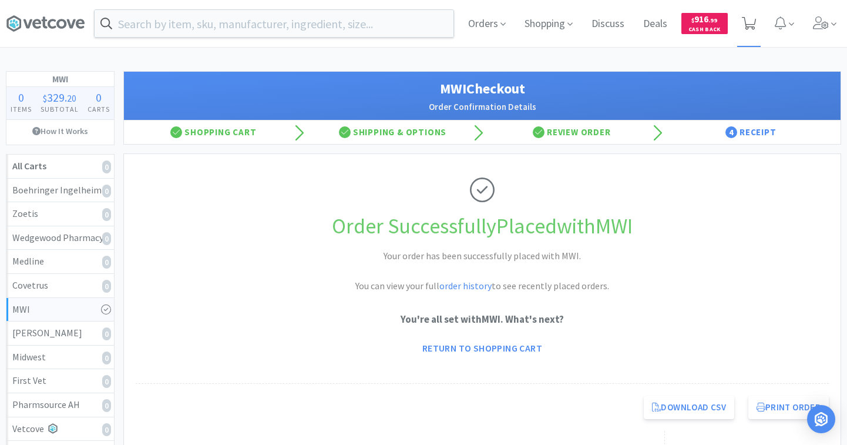
click at [752, 27] on icon at bounding box center [749, 23] width 15 height 13
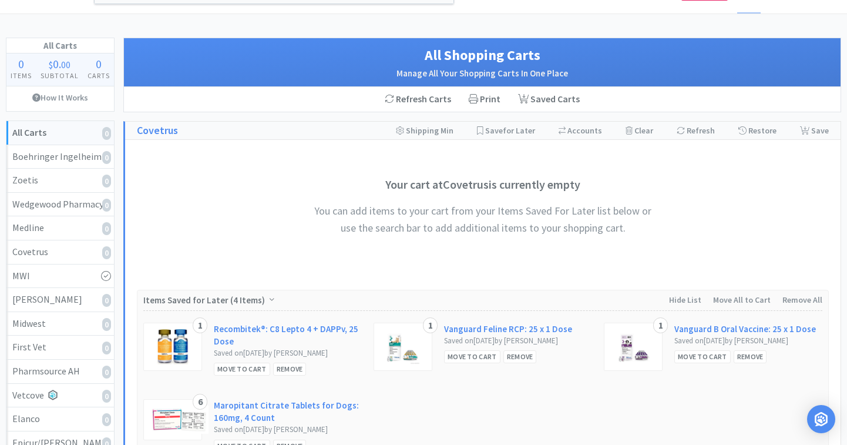
scroll to position [153, 0]
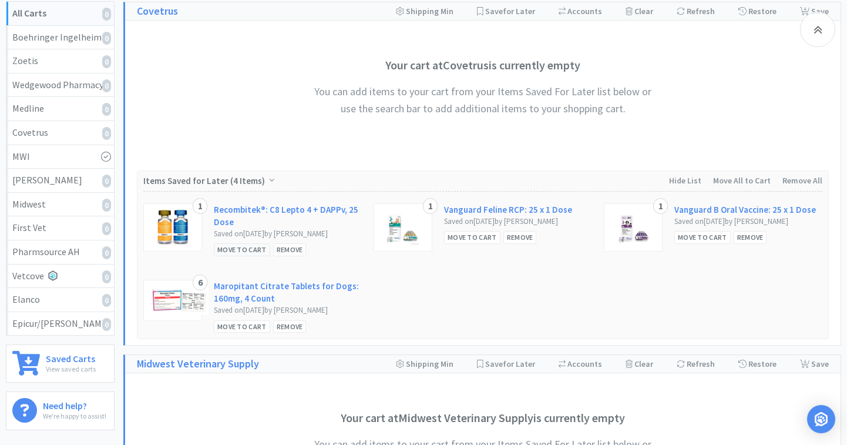
click at [256, 255] on div "Move to Cart" at bounding box center [242, 249] width 56 height 12
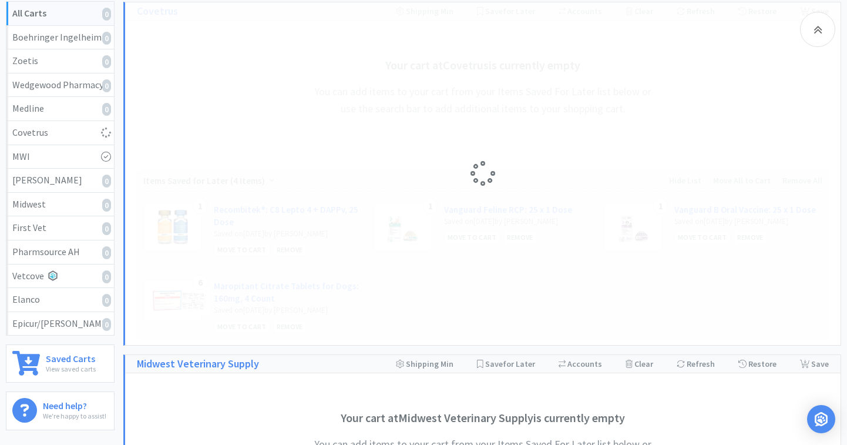
select select "1"
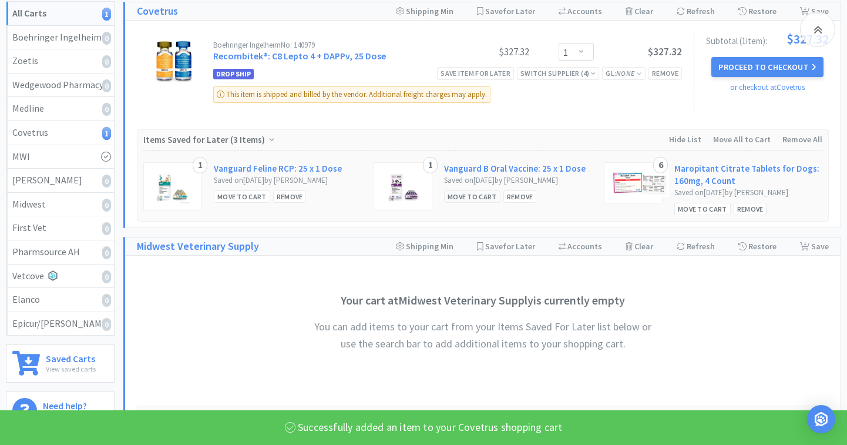
click at [459, 203] on div "Move to Cart" at bounding box center [472, 196] width 56 height 12
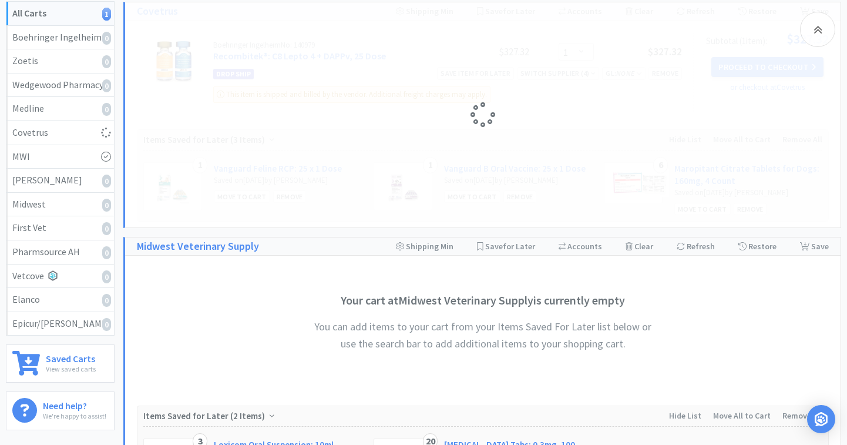
select select "1"
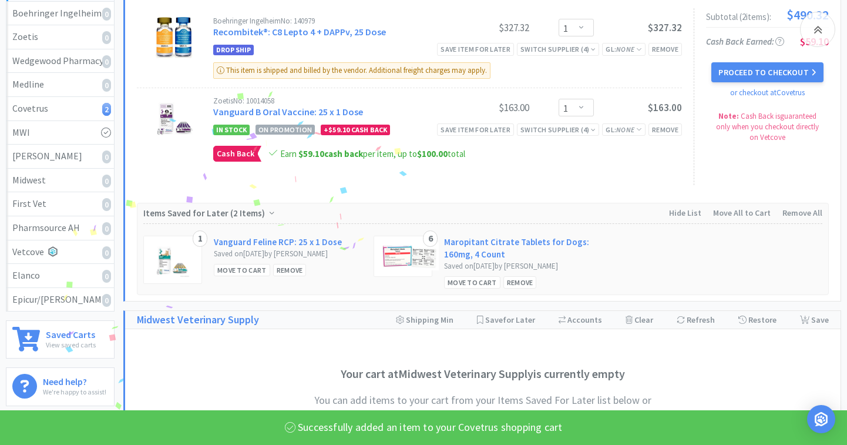
scroll to position [197, 0]
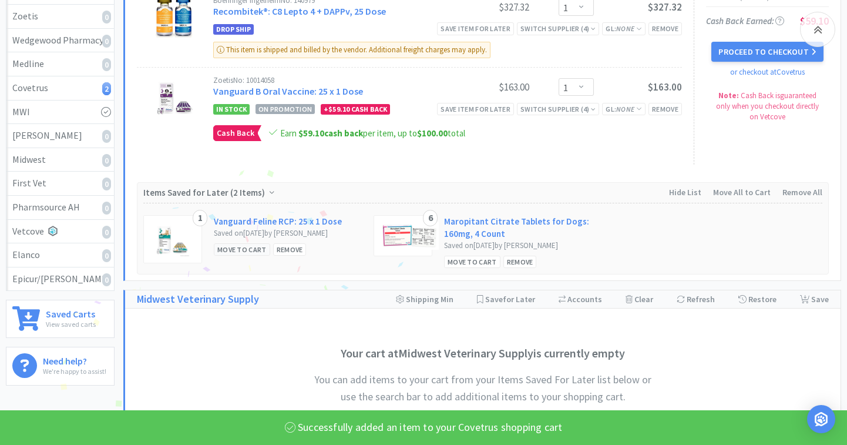
click at [244, 255] on div "Move to Cart" at bounding box center [242, 249] width 56 height 12
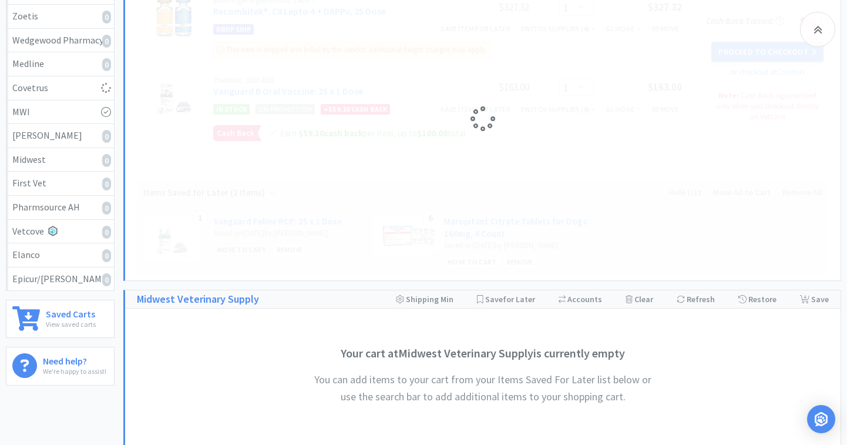
select select "1"
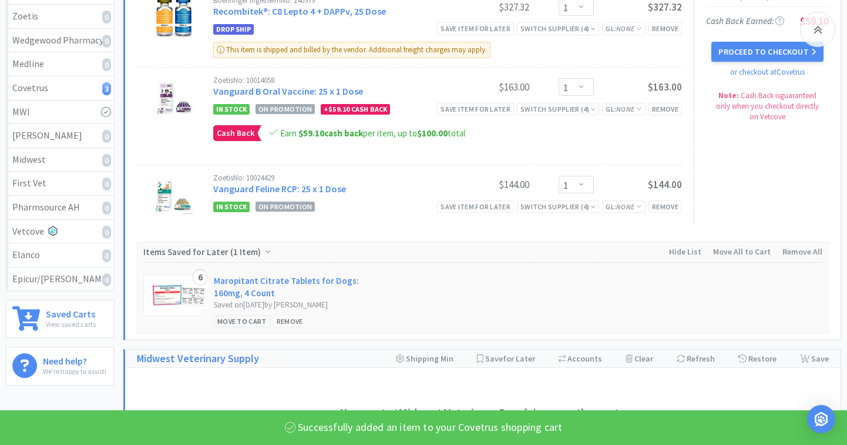
click at [255, 321] on div "Move to Cart" at bounding box center [242, 321] width 56 height 12
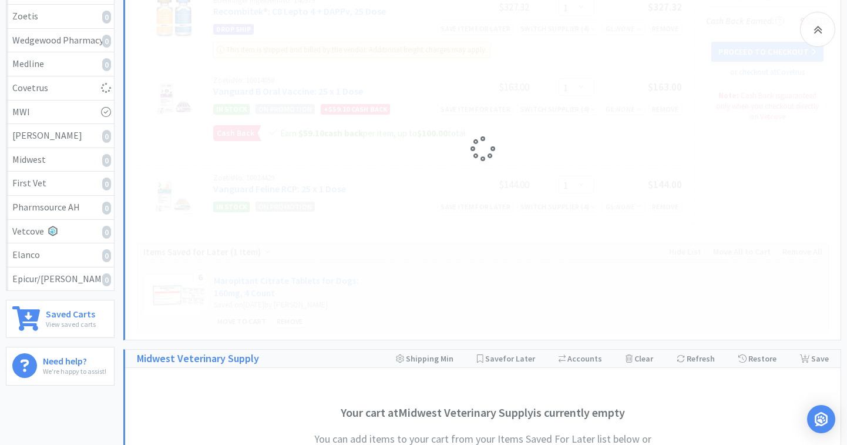
select select "6"
select select "1"
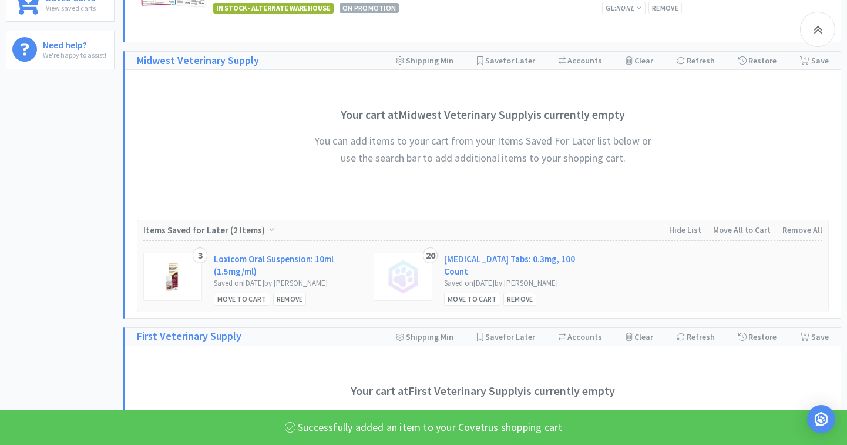
scroll to position [531, 0]
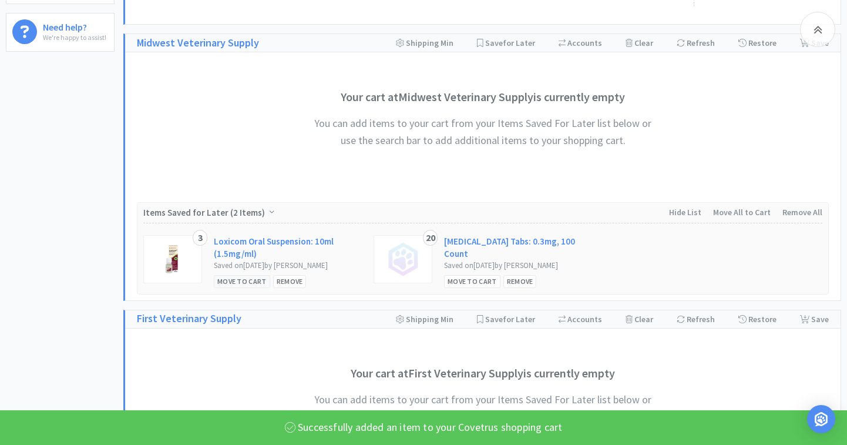
click at [250, 286] on div "Move to Cart" at bounding box center [242, 281] width 56 height 12
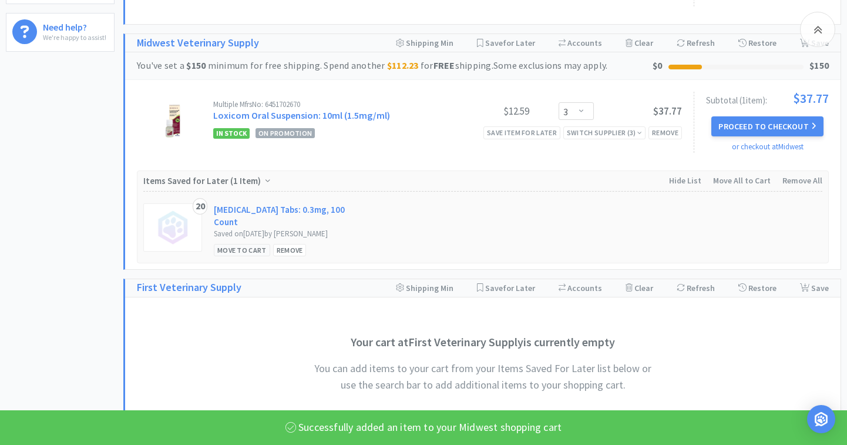
click at [237, 244] on div "Move to Cart" at bounding box center [242, 250] width 56 height 12
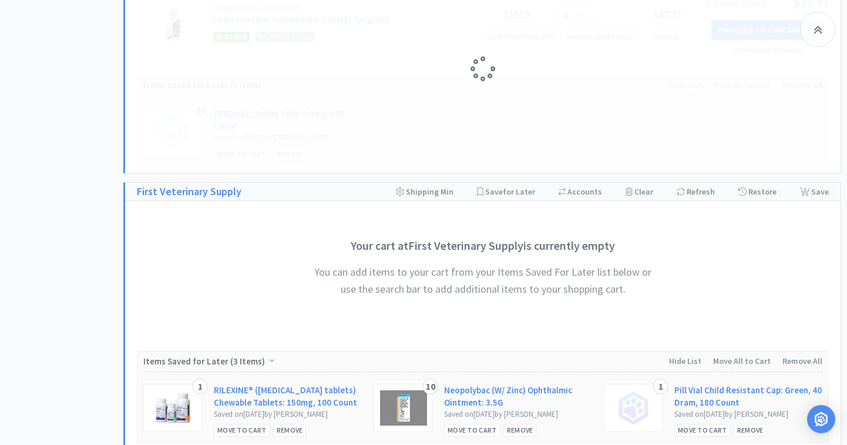
select select "20"
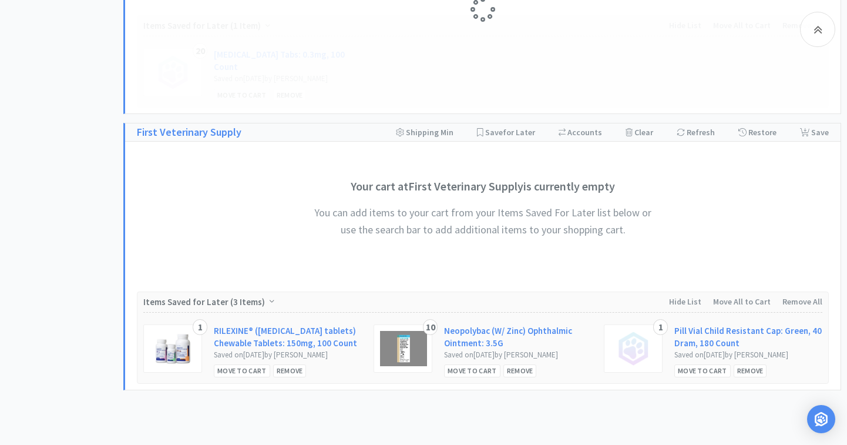
select select "3"
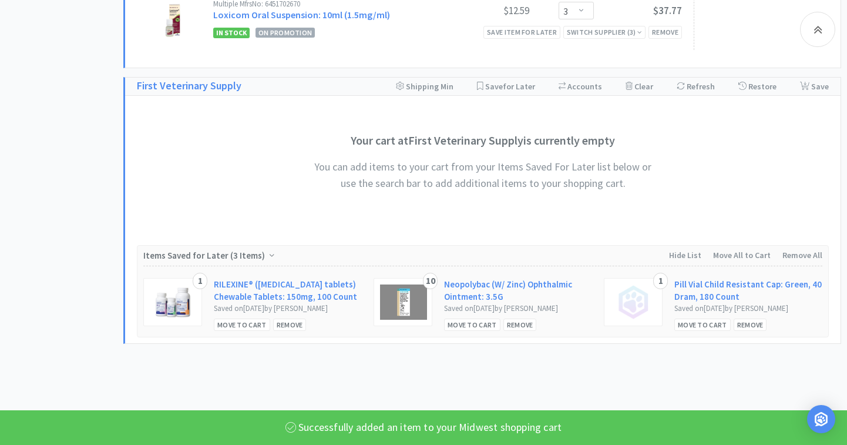
scroll to position [692, 0]
click at [246, 321] on div "Move to Cart" at bounding box center [242, 323] width 56 height 12
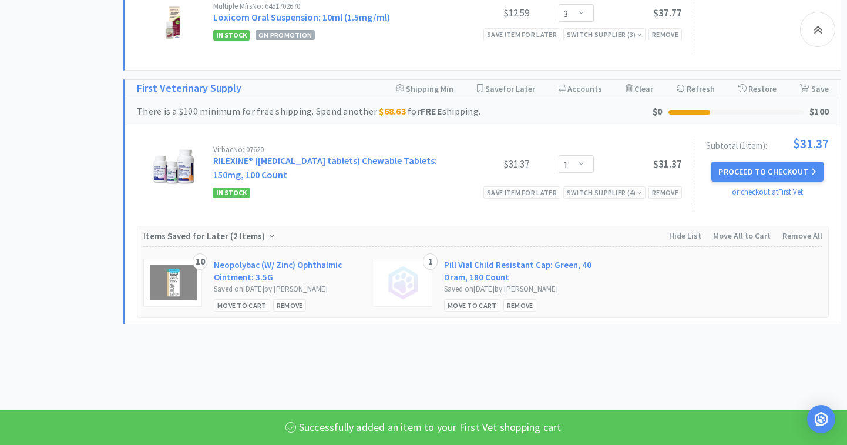
scroll to position [690, 0]
click at [247, 305] on div "Move to Cart" at bounding box center [242, 305] width 56 height 12
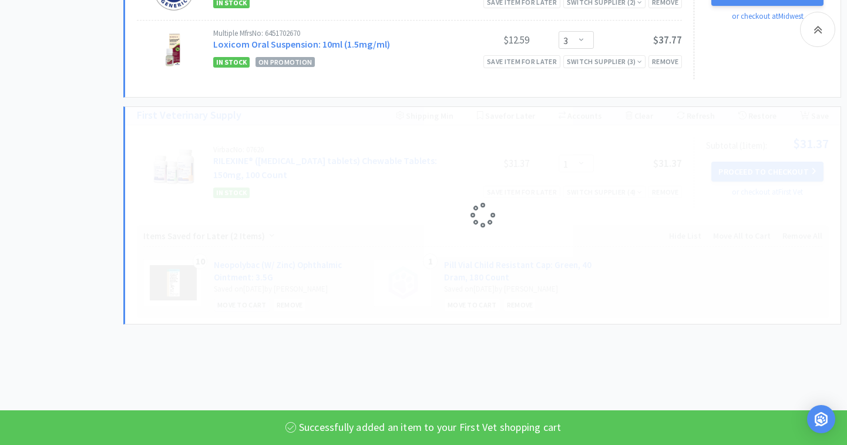
scroll to position [662, 0]
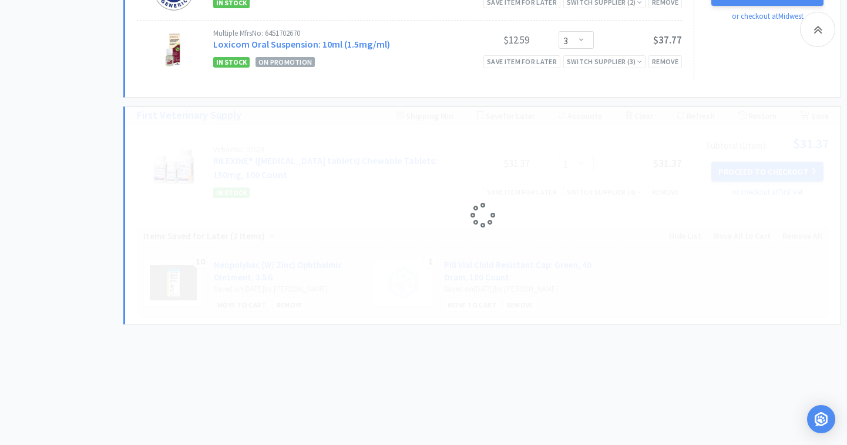
select select "10"
select select "1"
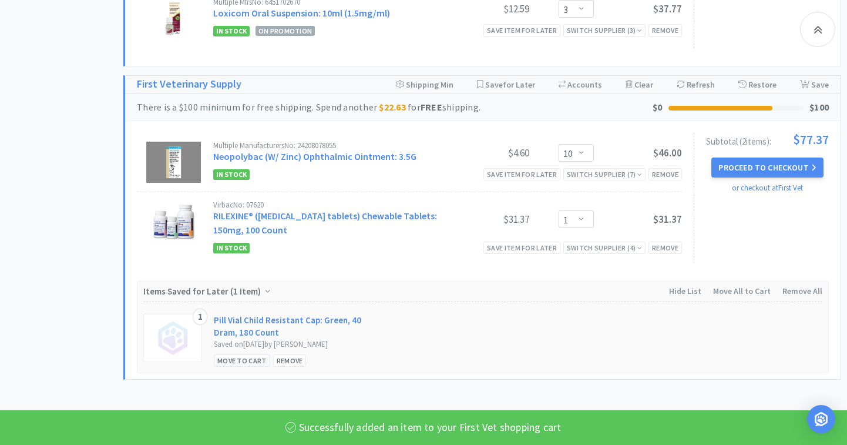
click at [236, 360] on div "Move to Cart" at bounding box center [242, 360] width 56 height 12
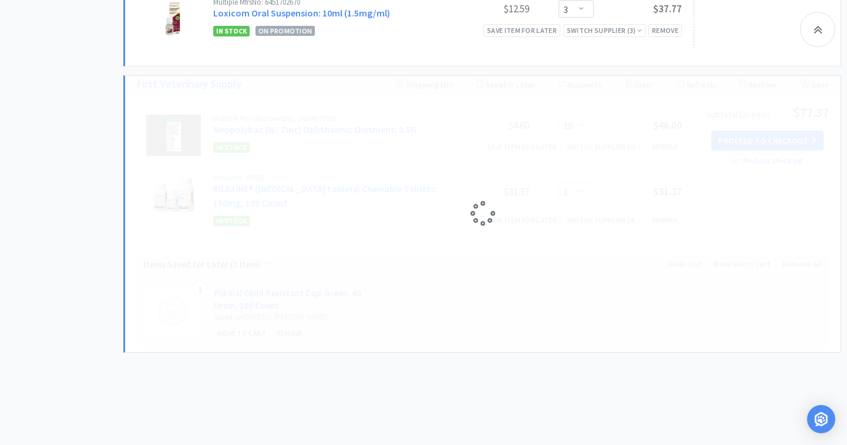
select select "1"
